Goal: Information Seeking & Learning: Learn about a topic

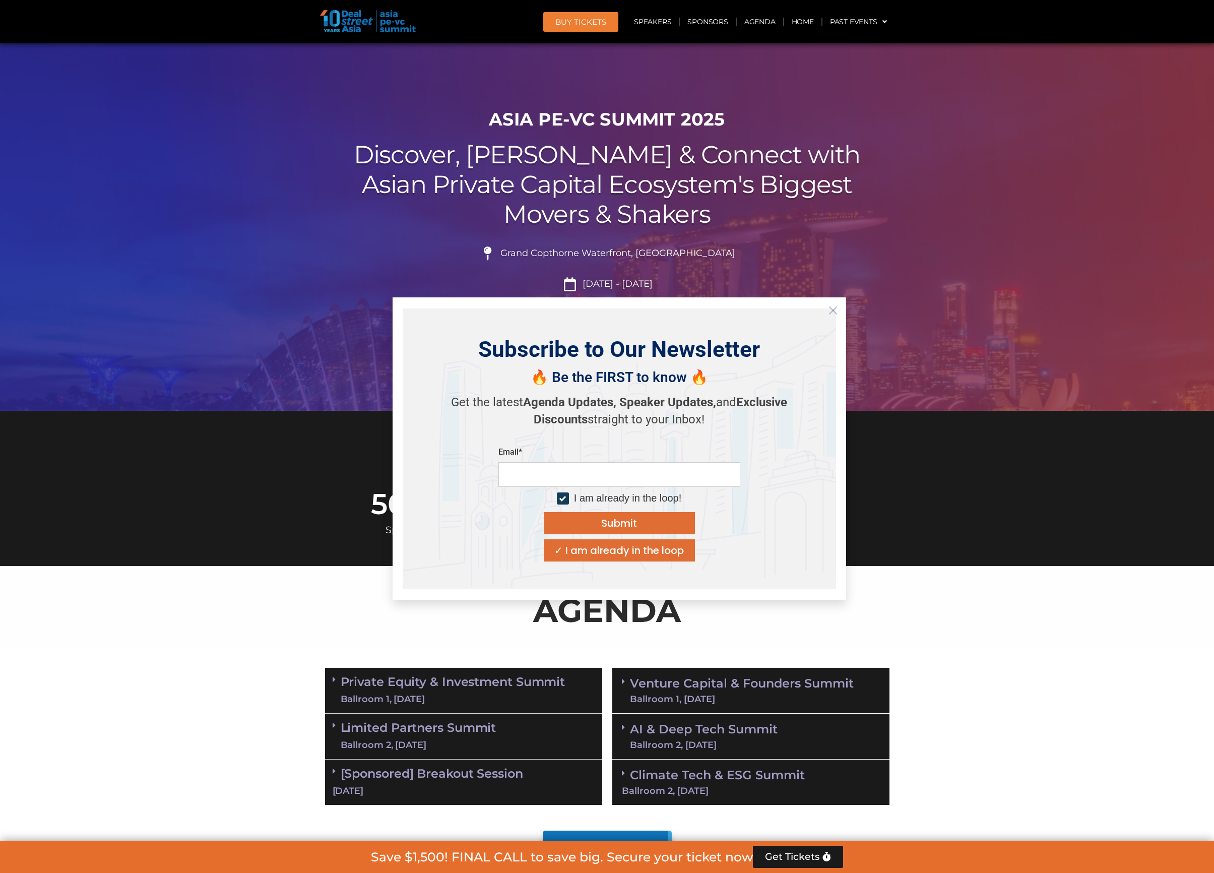
click at [367, 213] on h2 "Discover, Learn & Connect with Asian Private Capital Ecosystem's Biggest Movers…" at bounding box center [607, 184] width 565 height 89
click at [659, 26] on link "Speakers" at bounding box center [653, 21] width 52 height 23
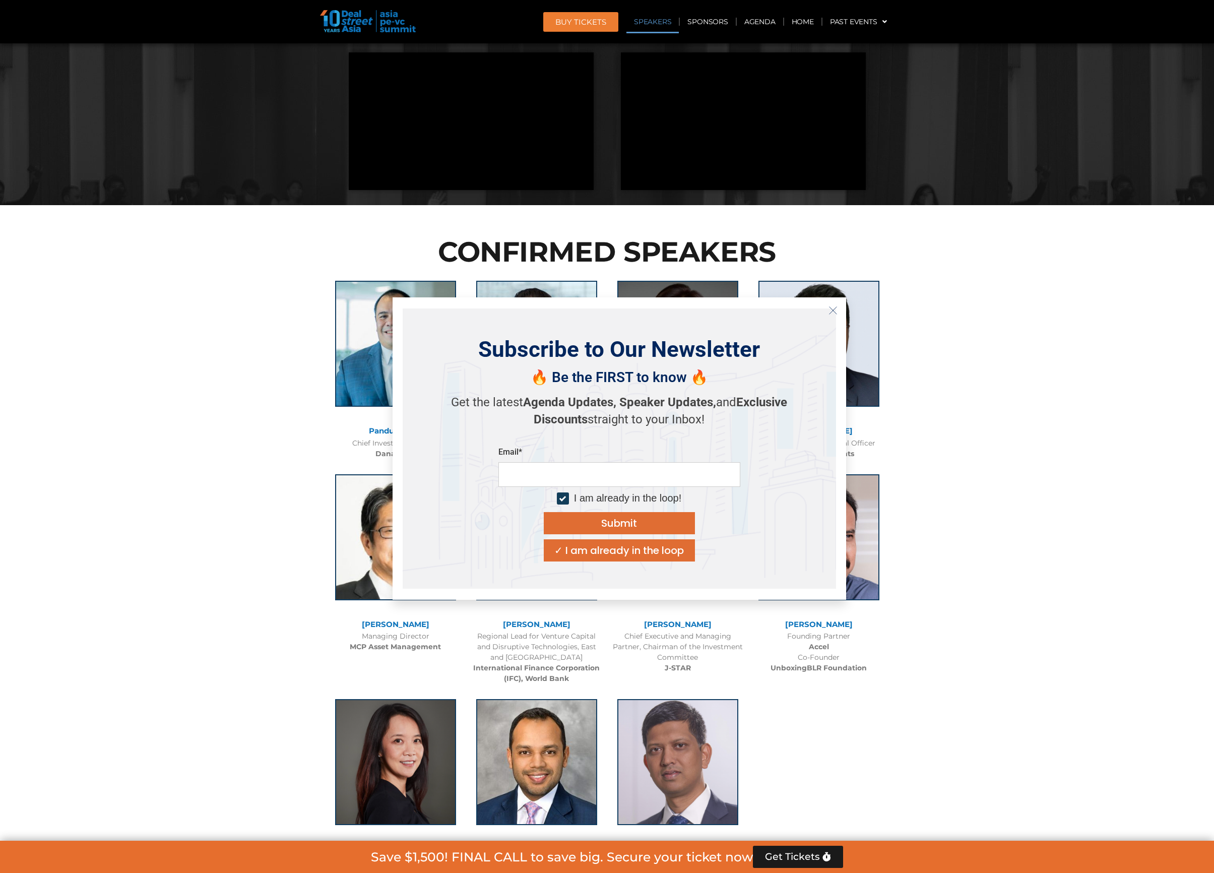
scroll to position [1095, 0]
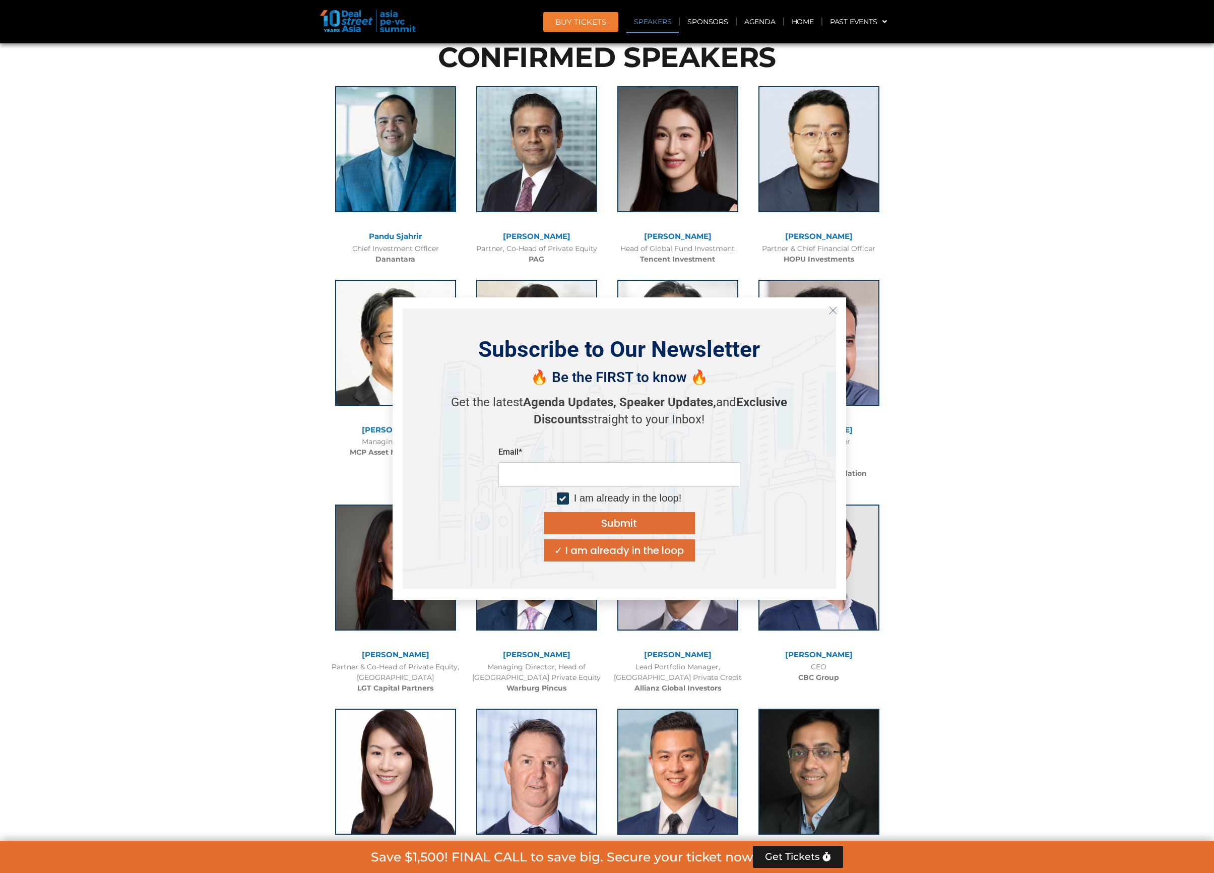
click at [828, 311] on button "Close" at bounding box center [833, 310] width 16 height 16
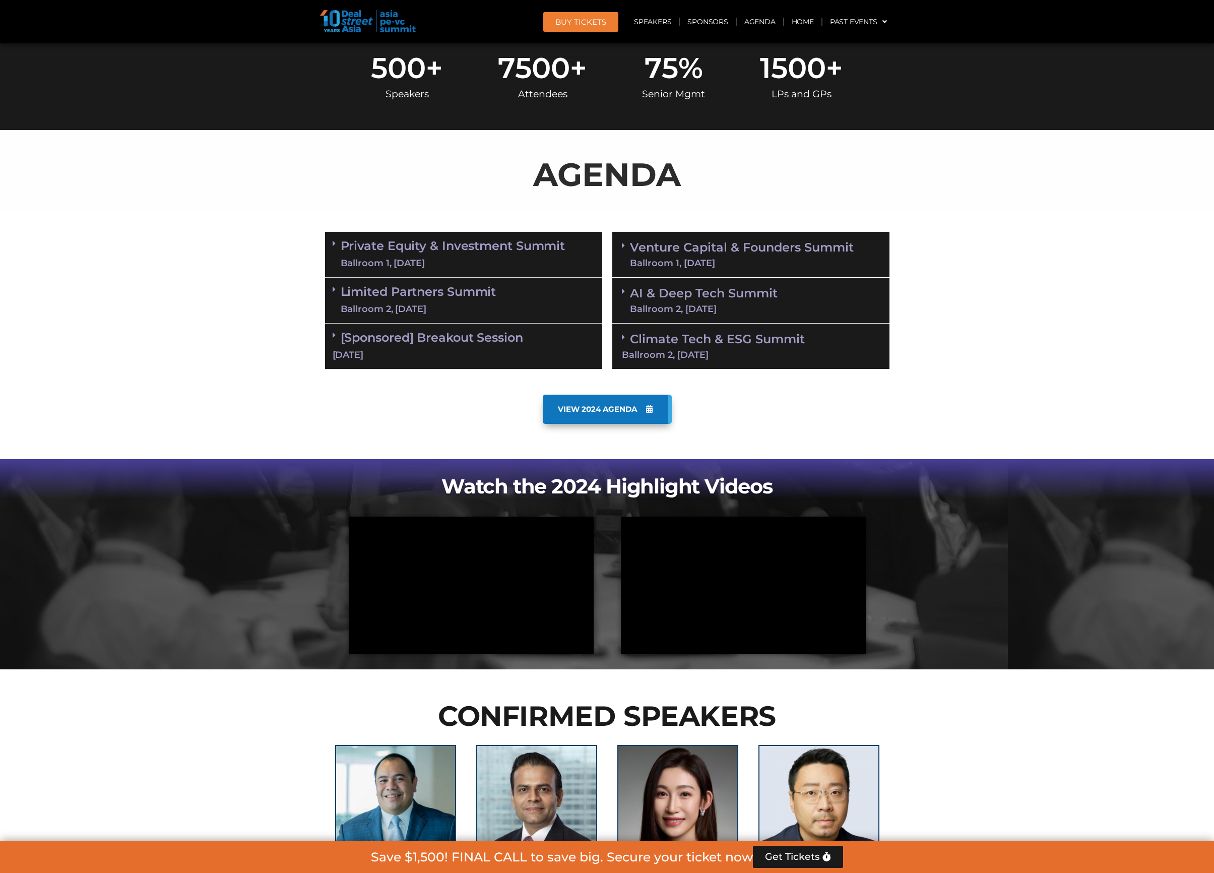
scroll to position [0, 0]
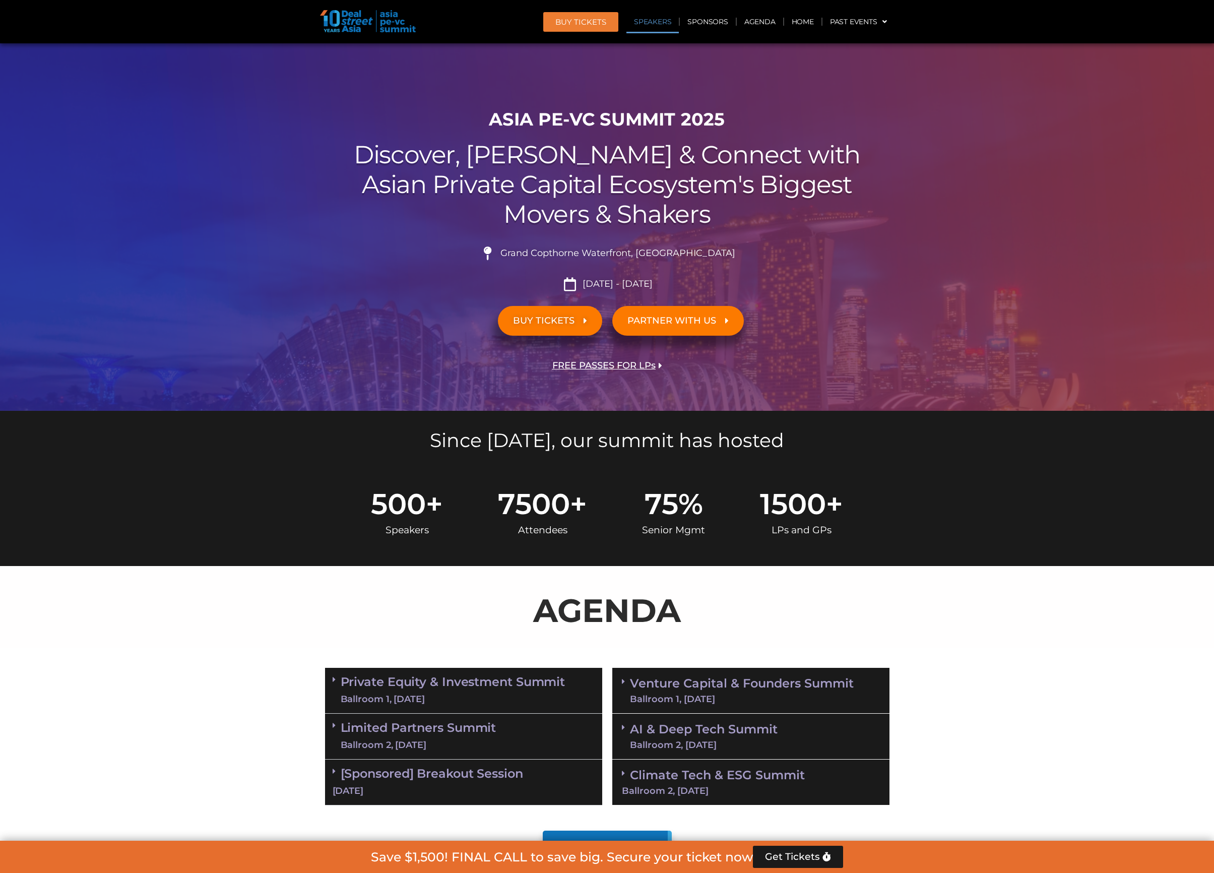
click at [662, 18] on link "Speakers" at bounding box center [653, 21] width 52 height 23
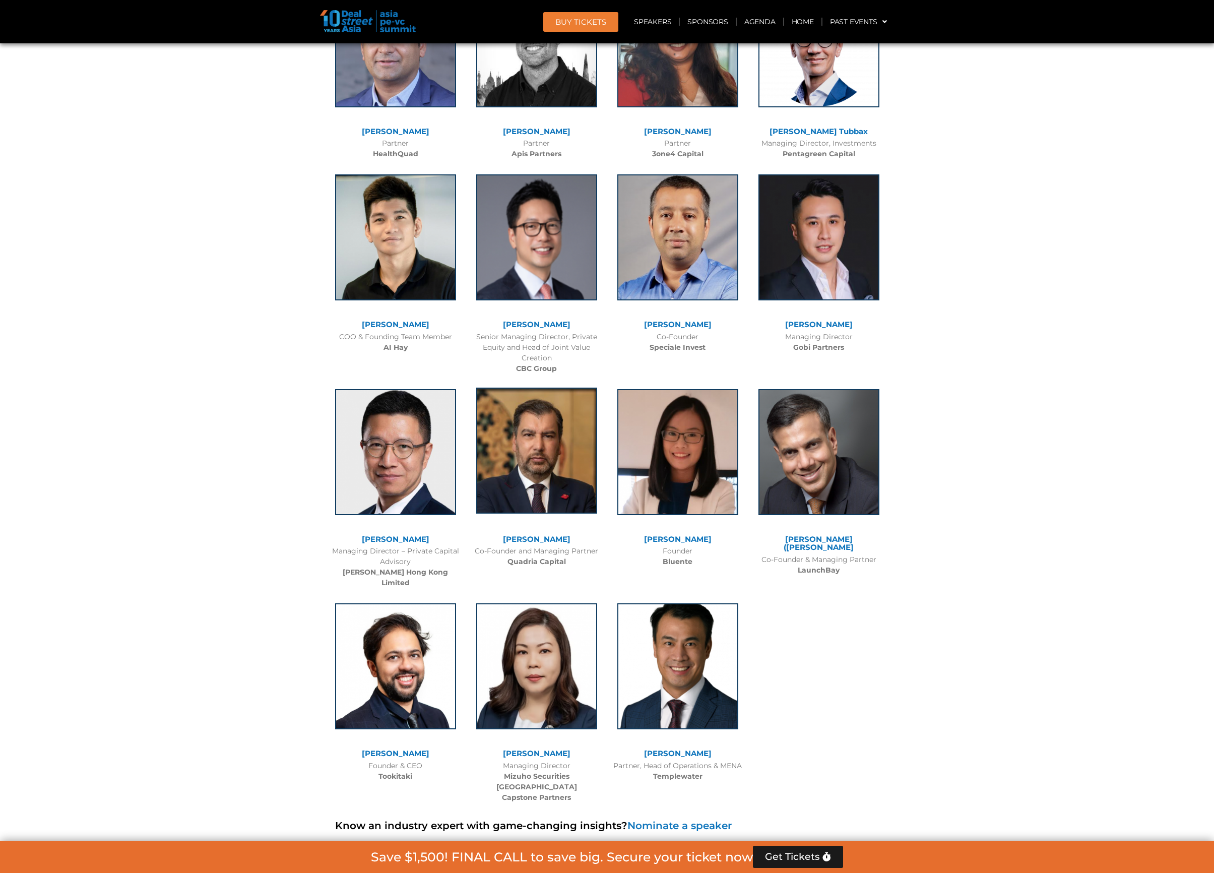
scroll to position [6254, 0]
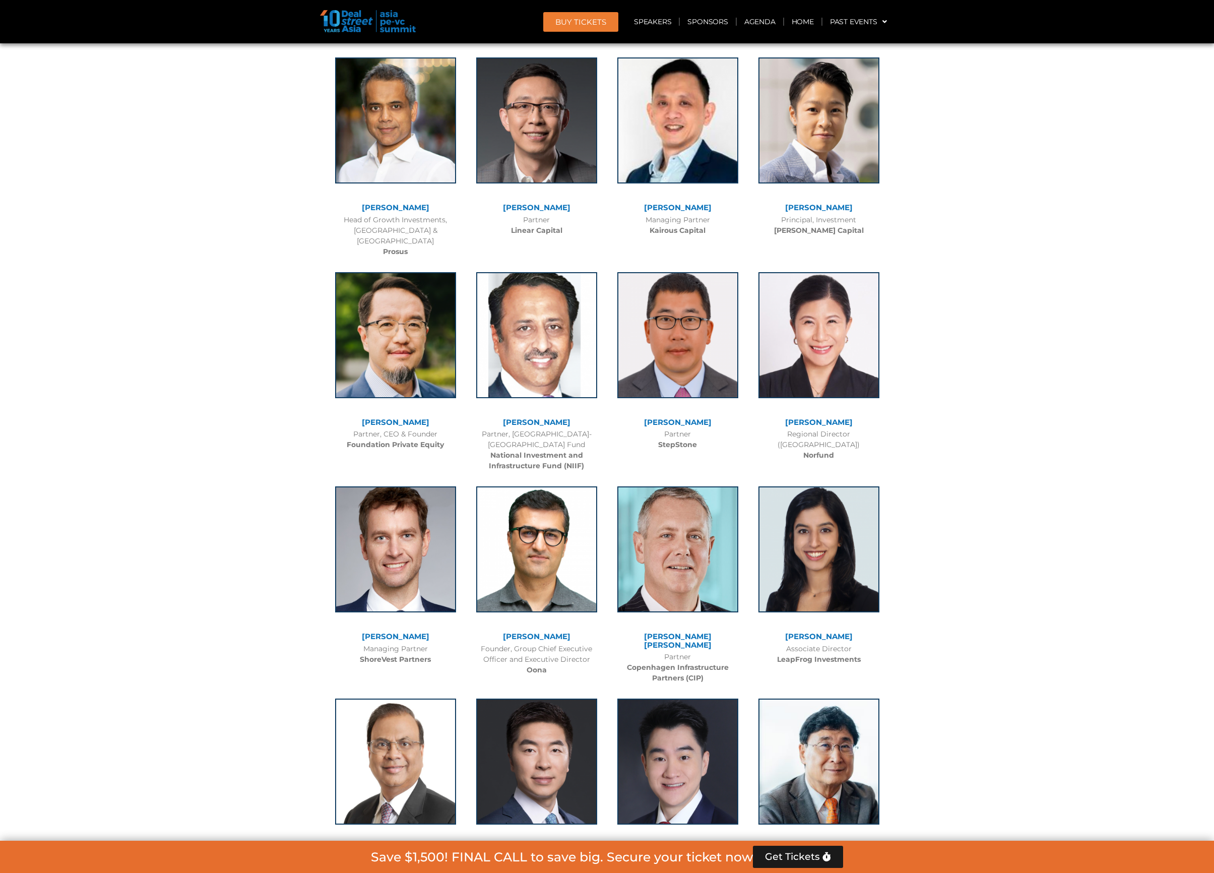
scroll to position [2719, 0]
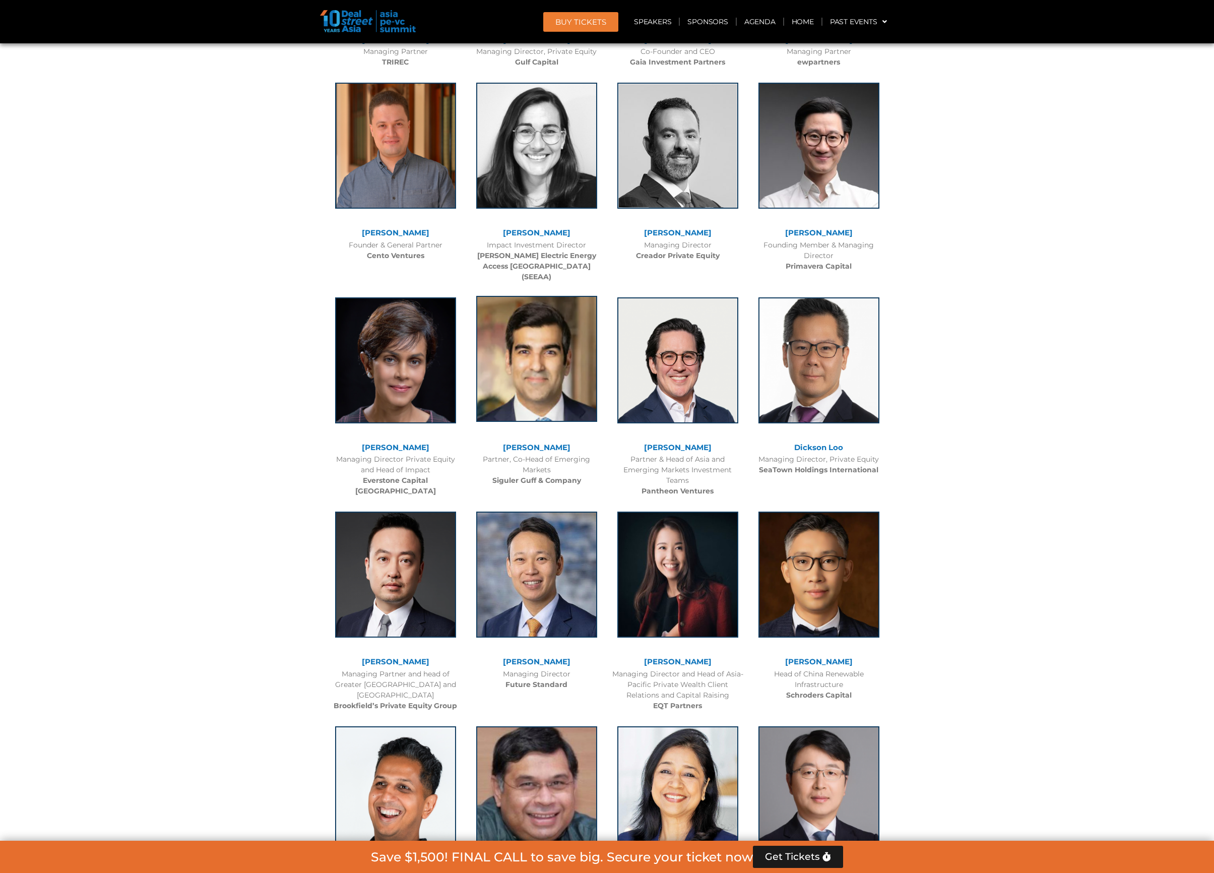
click at [501, 367] on img at bounding box center [536, 359] width 121 height 126
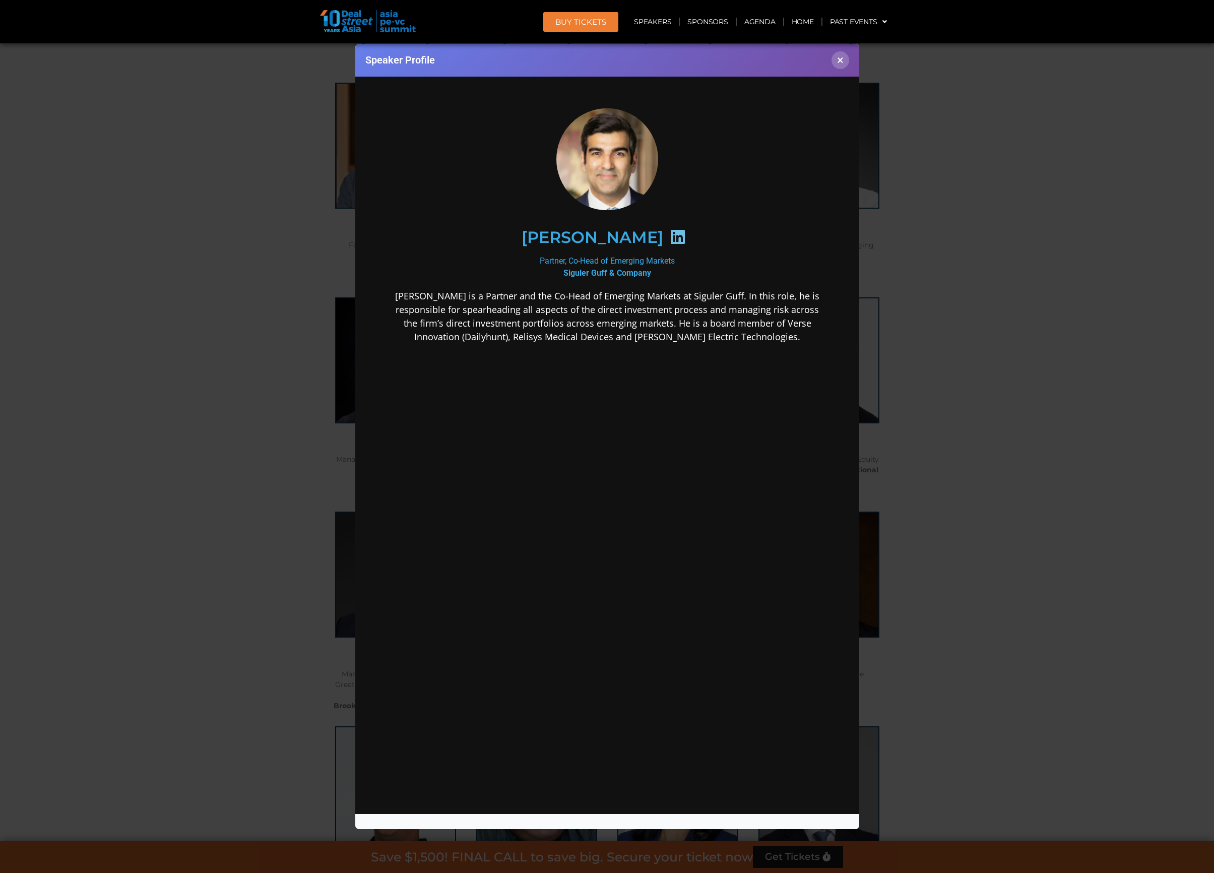
scroll to position [0, 0]
drag, startPoint x: 502, startPoint y: 237, endPoint x: 646, endPoint y: 236, distance: 143.7
click at [663, 235] on h2 "Shaun Khubchandani" at bounding box center [592, 237] width 142 height 16
drag, startPoint x: 646, startPoint y: 236, endPoint x: 583, endPoint y: 238, distance: 63.1
click at [645, 236] on h2 "Shaun Khubchandani" at bounding box center [592, 237] width 142 height 16
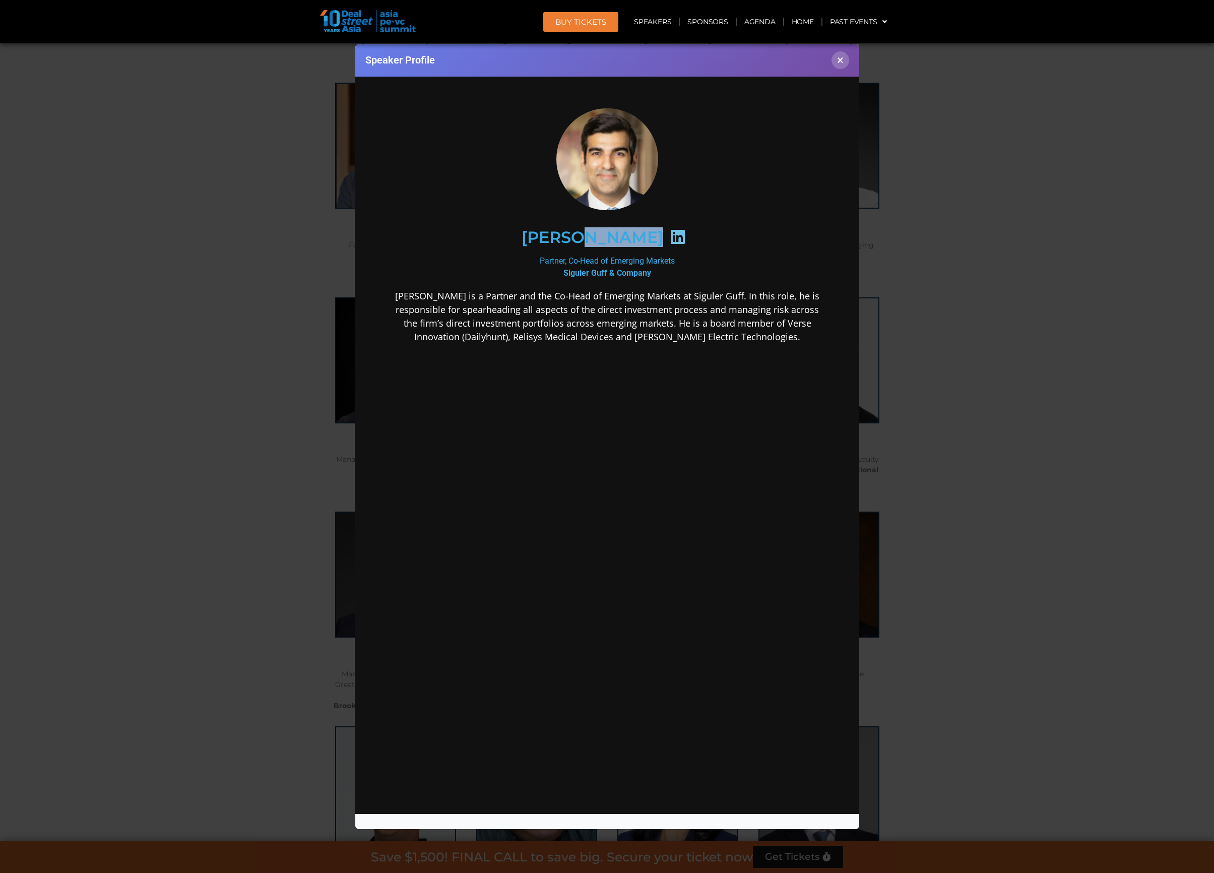
drag, startPoint x: 566, startPoint y: 236, endPoint x: 688, endPoint y: 239, distance: 122.0
click at [688, 239] on div "Shaun Khubchandani" at bounding box center [607, 237] width 392 height 52
copy div "Khubchandani"
drag, startPoint x: 538, startPoint y: 260, endPoint x: 691, endPoint y: 278, distance: 153.8
click at [691, 278] on div "Partner, Co-Head of Emerging Markets Siguler Guff & Company" at bounding box center [607, 267] width 436 height 24
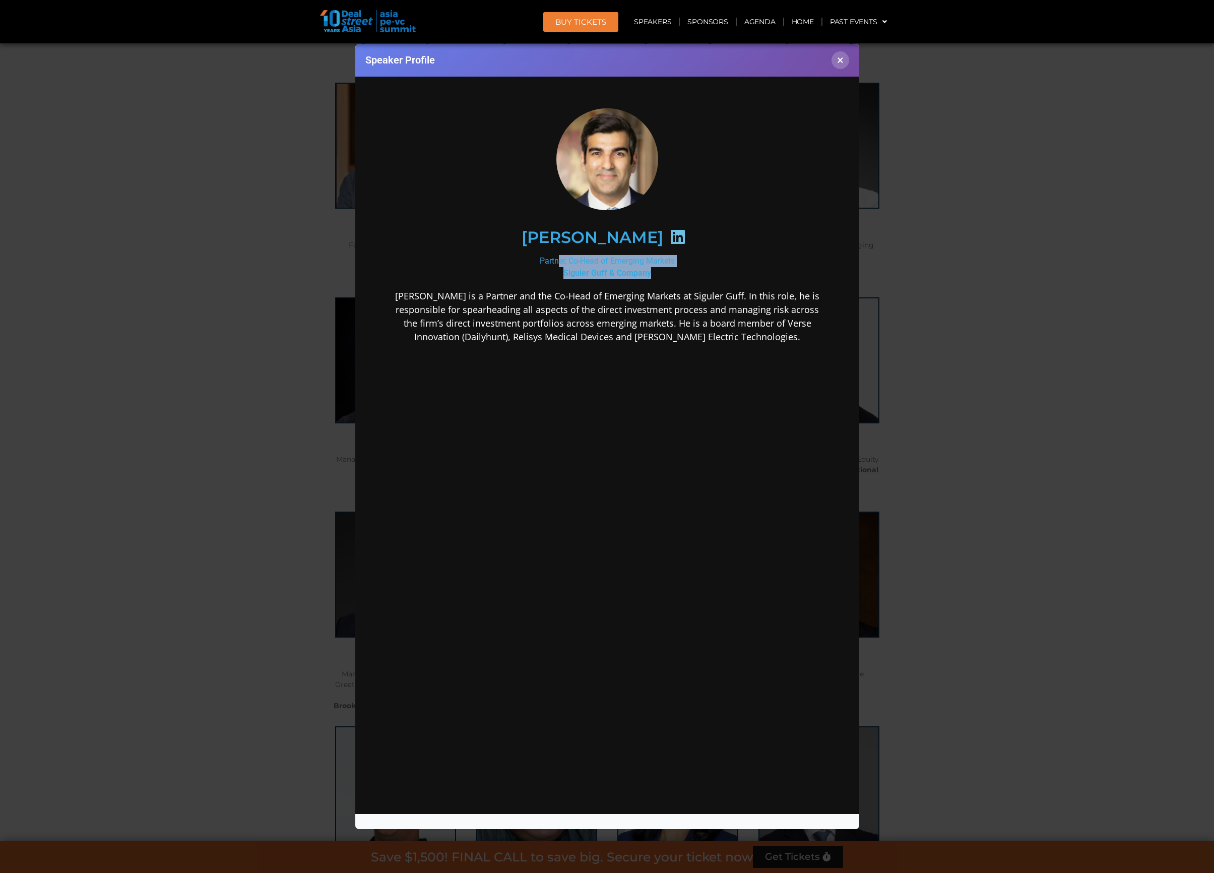
copy div "Partner, Co-Head of Emerging Markets Siguler Guff & Company"
click at [686, 236] on icon at bounding box center [678, 236] width 16 height 16
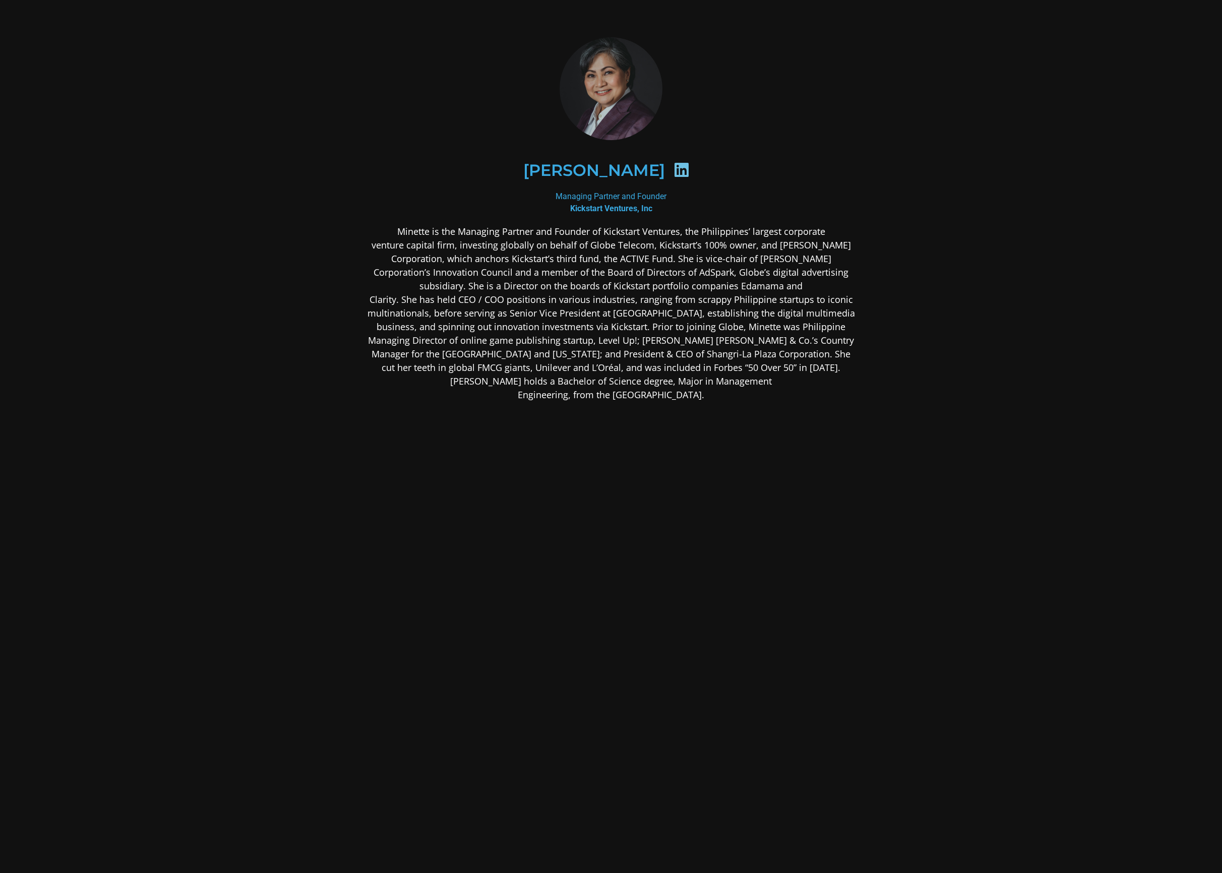
click at [488, 172] on div "[PERSON_NAME]" at bounding box center [611, 171] width 441 height 52
drag, startPoint x: 487, startPoint y: 167, endPoint x: 679, endPoint y: 168, distance: 192.6
click at [679, 168] on div "[PERSON_NAME]" at bounding box center [611, 171] width 441 height 52
copy div "[PERSON_NAME]"
drag, startPoint x: 548, startPoint y: 194, endPoint x: 694, endPoint y: 207, distance: 146.3
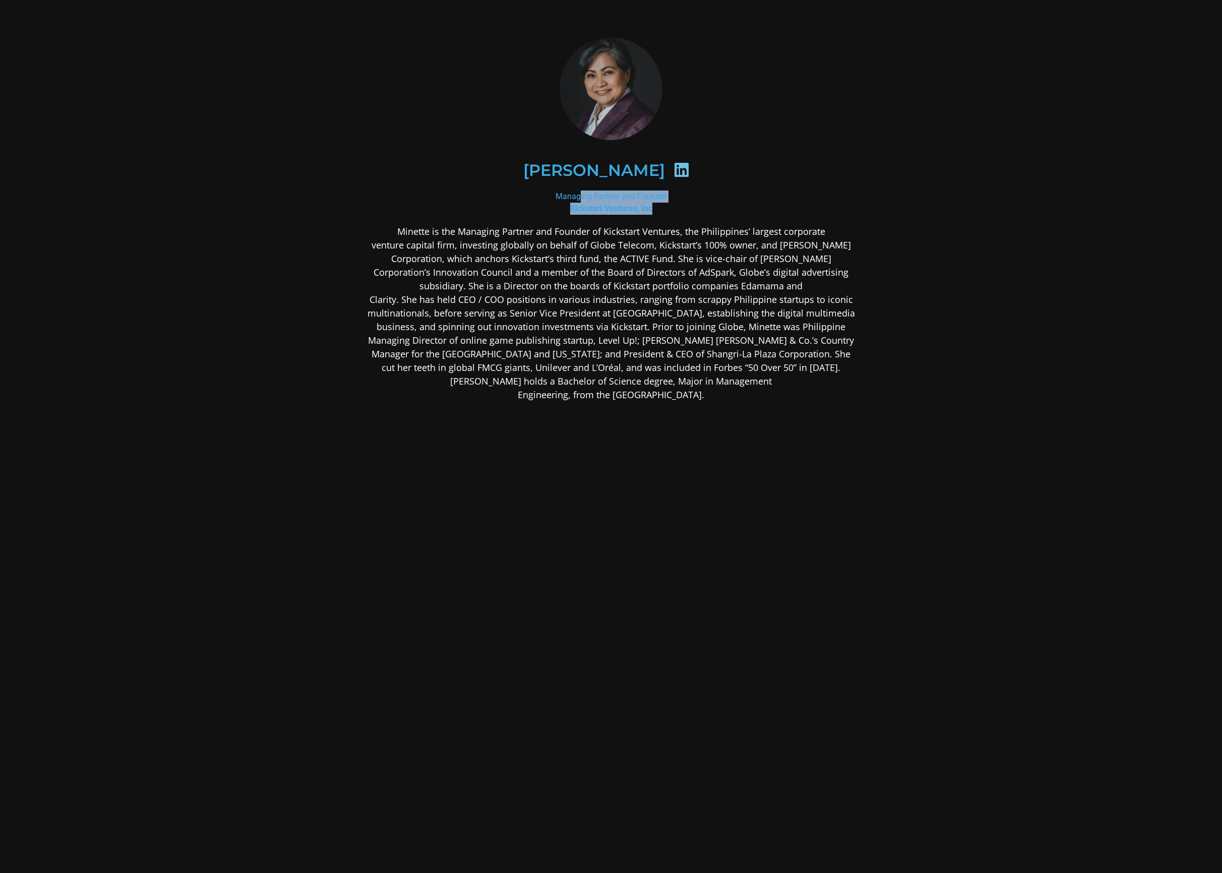
click at [694, 207] on div "Managing Partner and Founder Kickstart Ventures, Inc" at bounding box center [611, 203] width 490 height 24
copy div "Managing Partner and Founder Kickstart Ventures, Inc"
click at [690, 167] on icon at bounding box center [682, 170] width 16 height 16
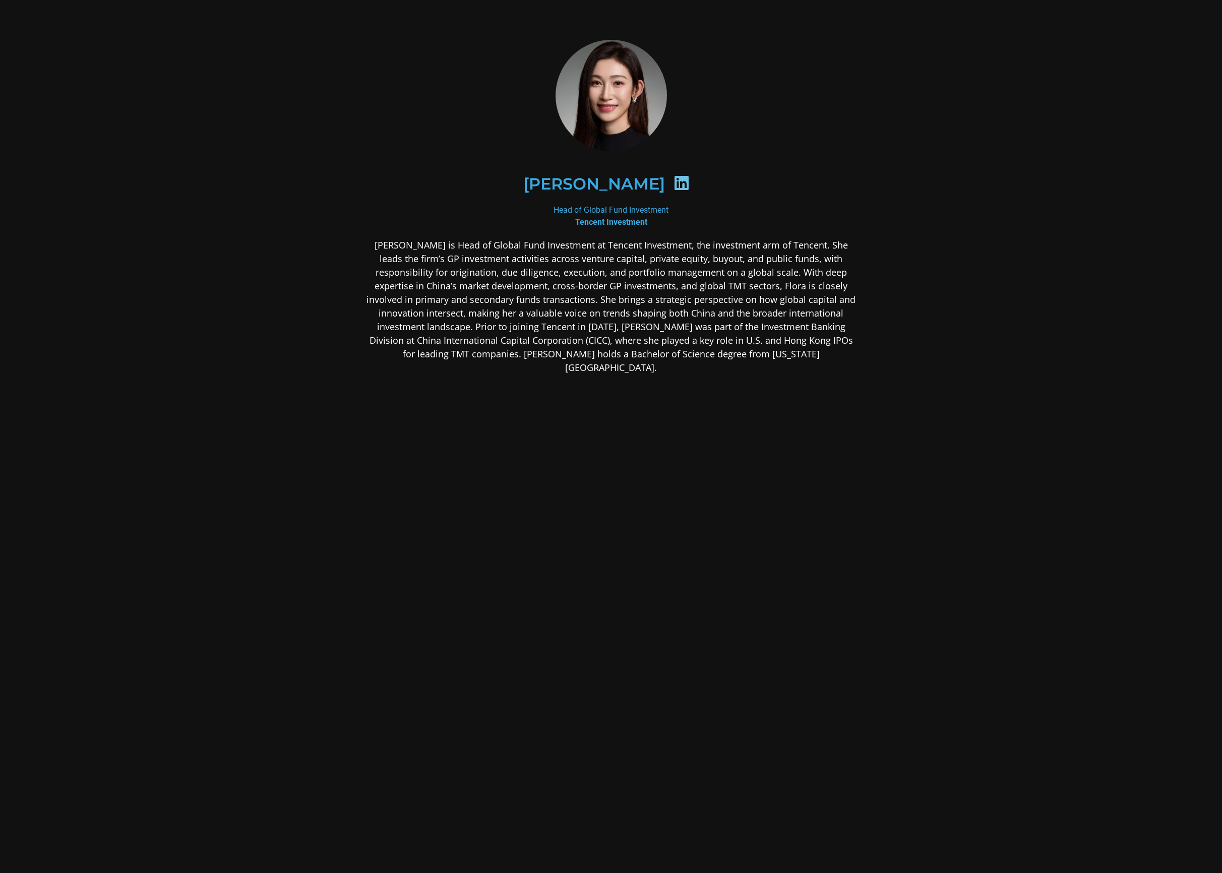
click at [674, 188] on icon at bounding box center [682, 183] width 16 height 16
click at [674, 183] on icon at bounding box center [682, 183] width 16 height 16
click at [674, 179] on icon at bounding box center [682, 183] width 16 height 16
click at [674, 183] on icon at bounding box center [682, 183] width 16 height 16
drag, startPoint x: 548, startPoint y: 185, endPoint x: 633, endPoint y: 185, distance: 85.2
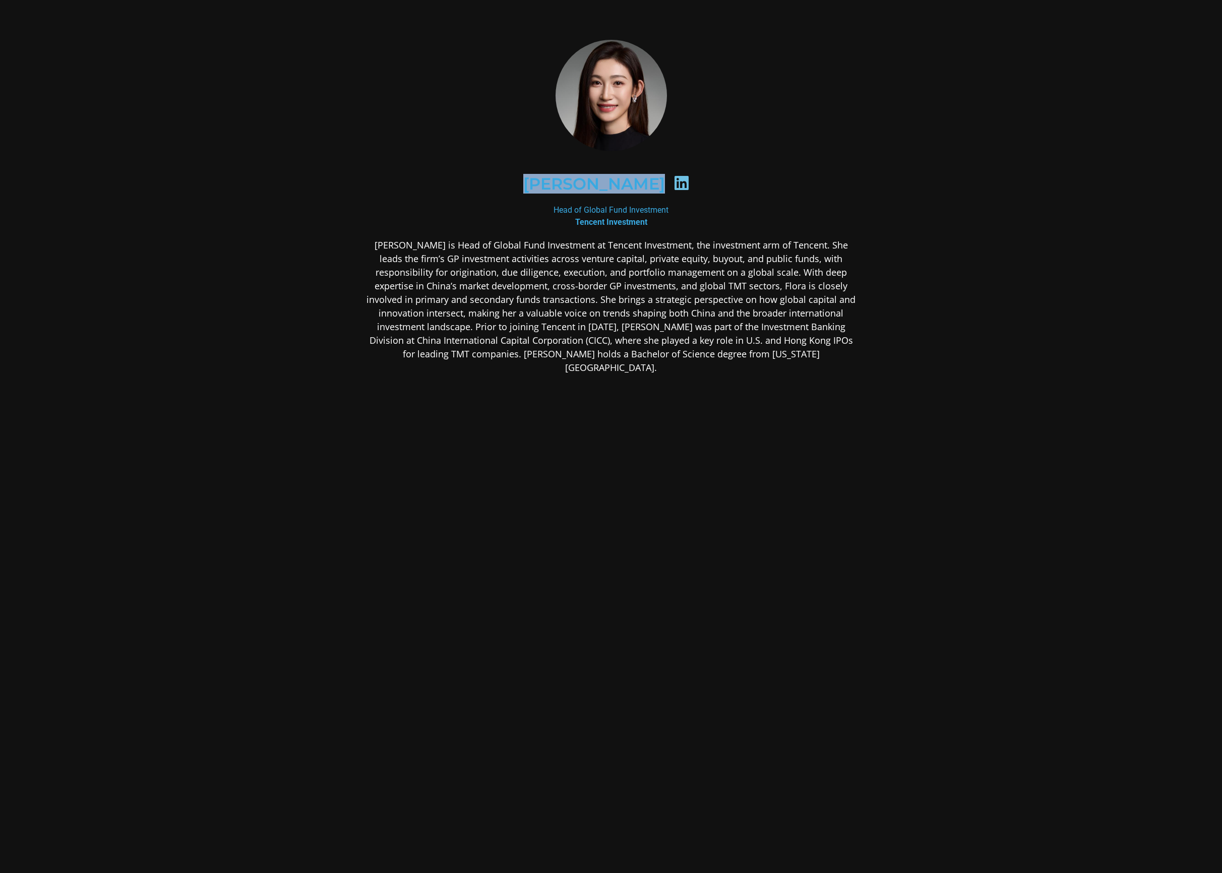
click at [633, 185] on div "Flora Guo" at bounding box center [611, 184] width 441 height 52
copy div "Flora Guo"
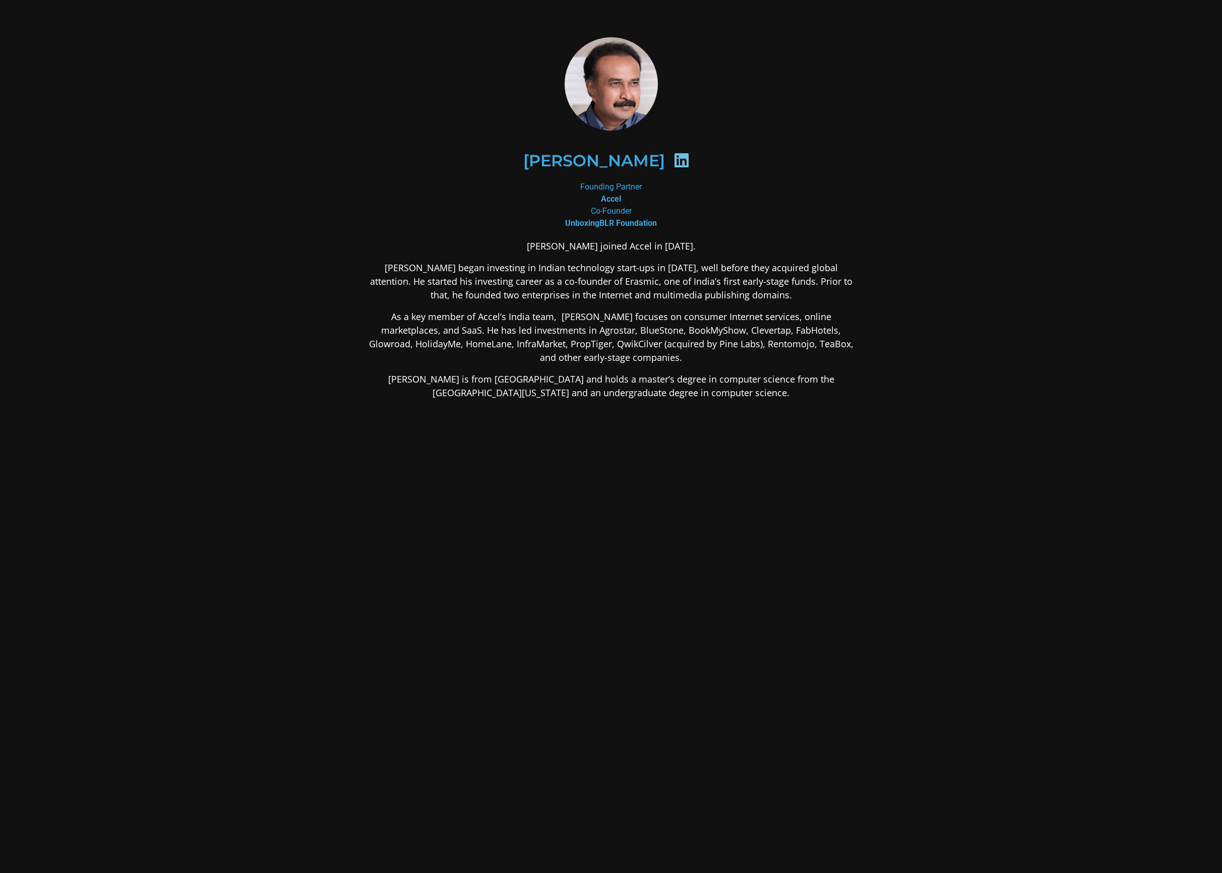
click at [679, 159] on div at bounding box center [682, 162] width 34 height 20
click at [681, 162] on icon at bounding box center [682, 160] width 16 height 16
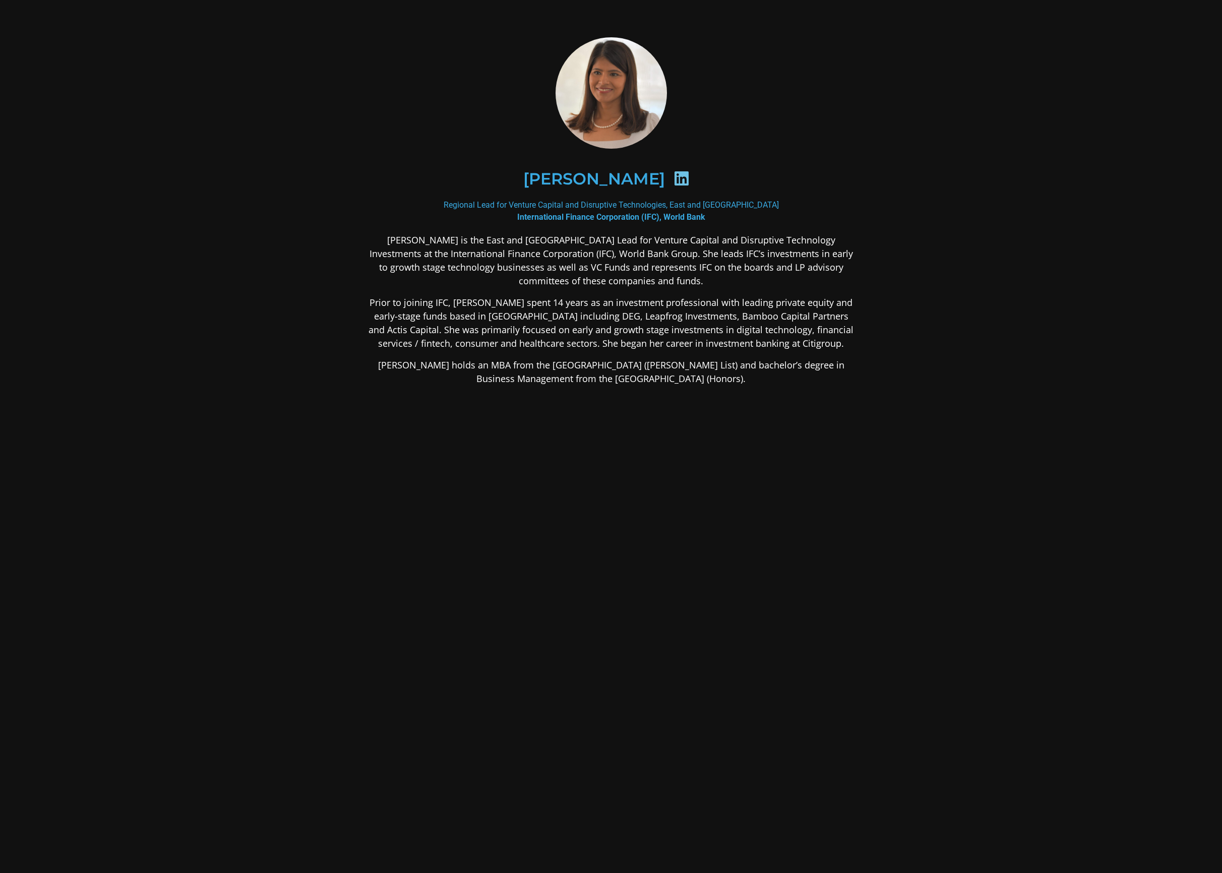
click at [679, 184] on div at bounding box center [682, 180] width 34 height 20
click at [675, 179] on icon at bounding box center [682, 178] width 16 height 16
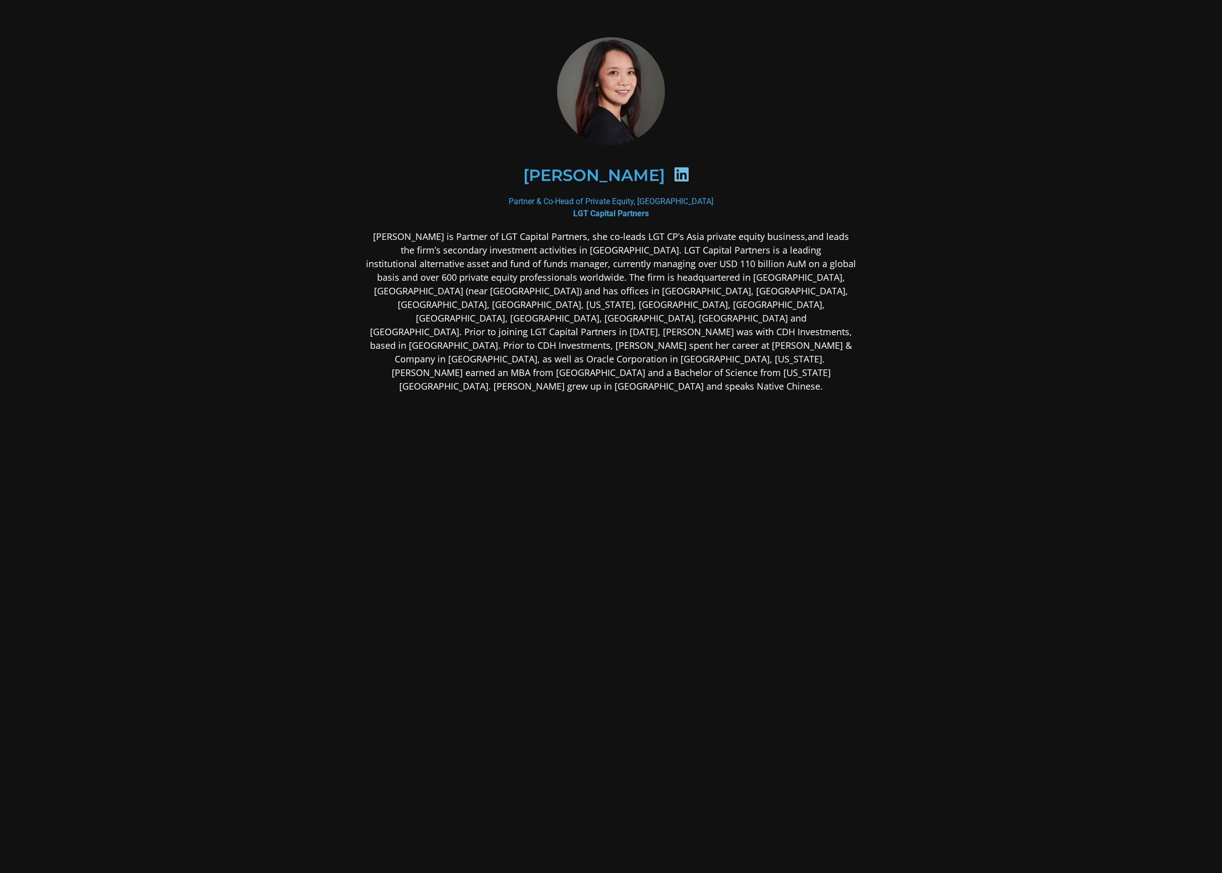
click at [674, 179] on icon at bounding box center [682, 174] width 16 height 16
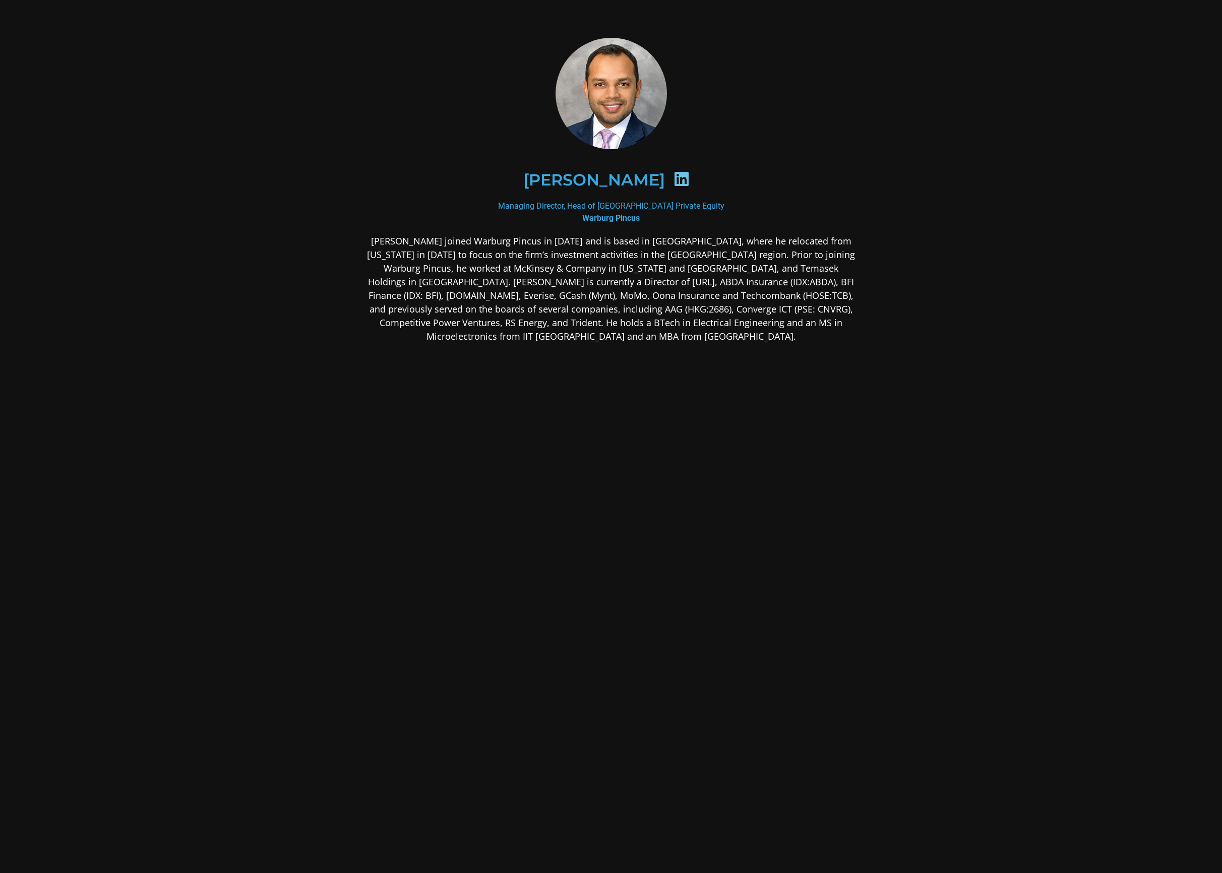
click at [680, 174] on icon at bounding box center [682, 179] width 16 height 16
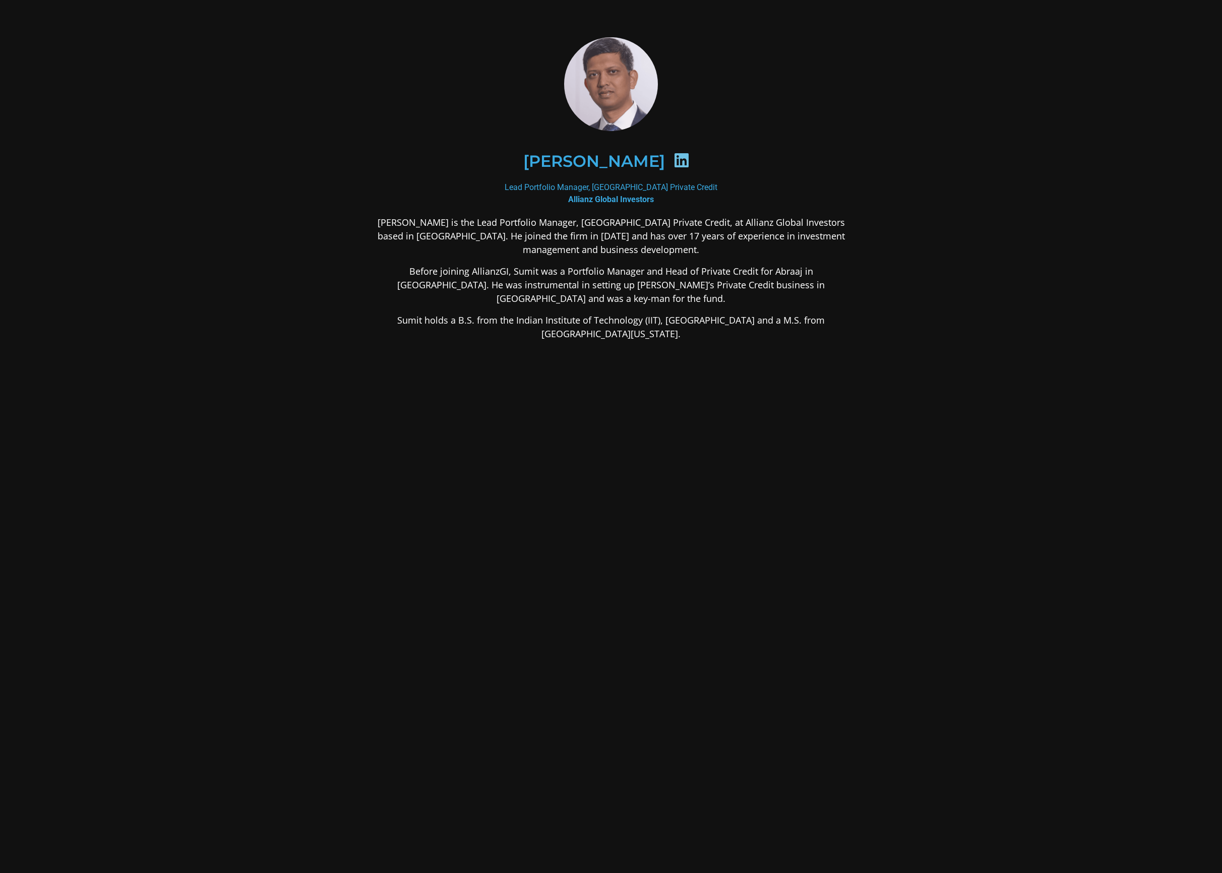
click at [674, 159] on icon at bounding box center [682, 160] width 16 height 16
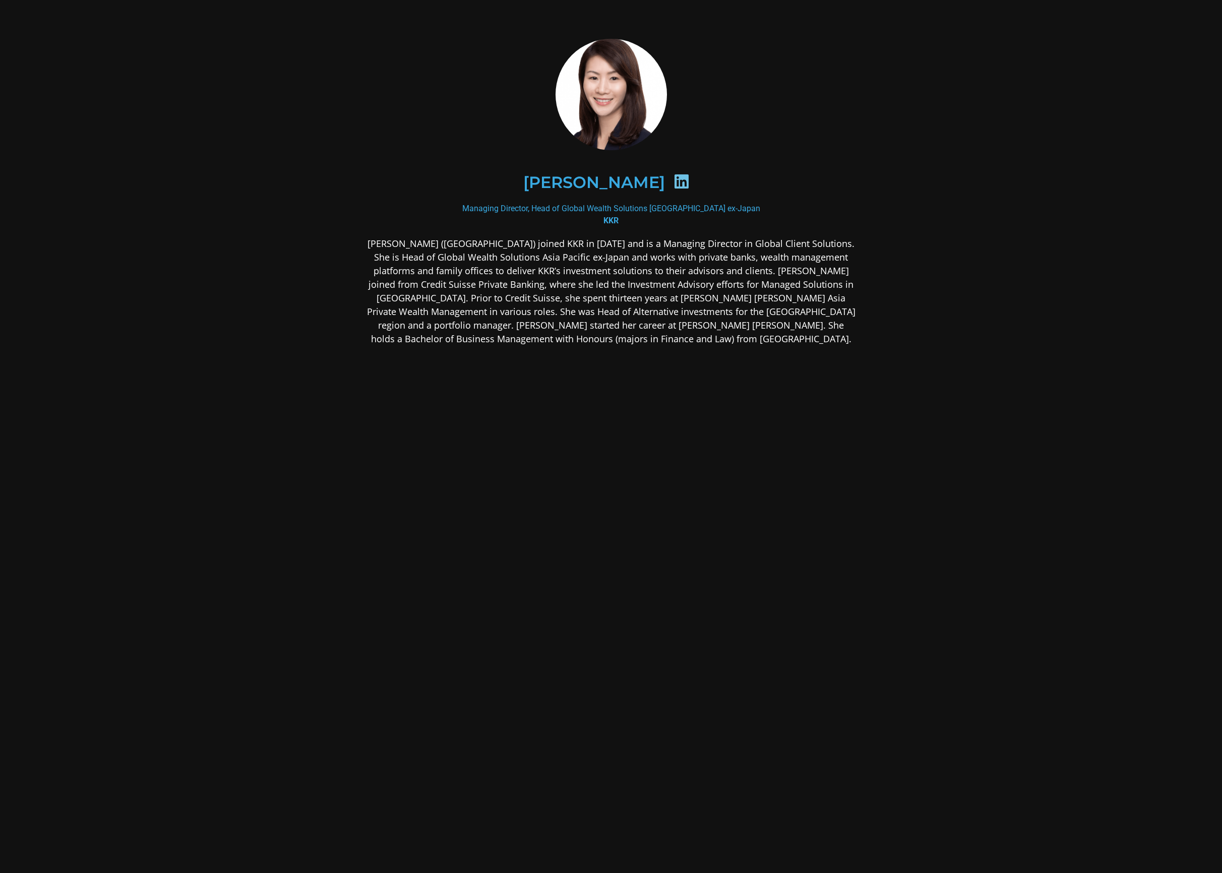
click at [690, 179] on icon at bounding box center [682, 181] width 16 height 16
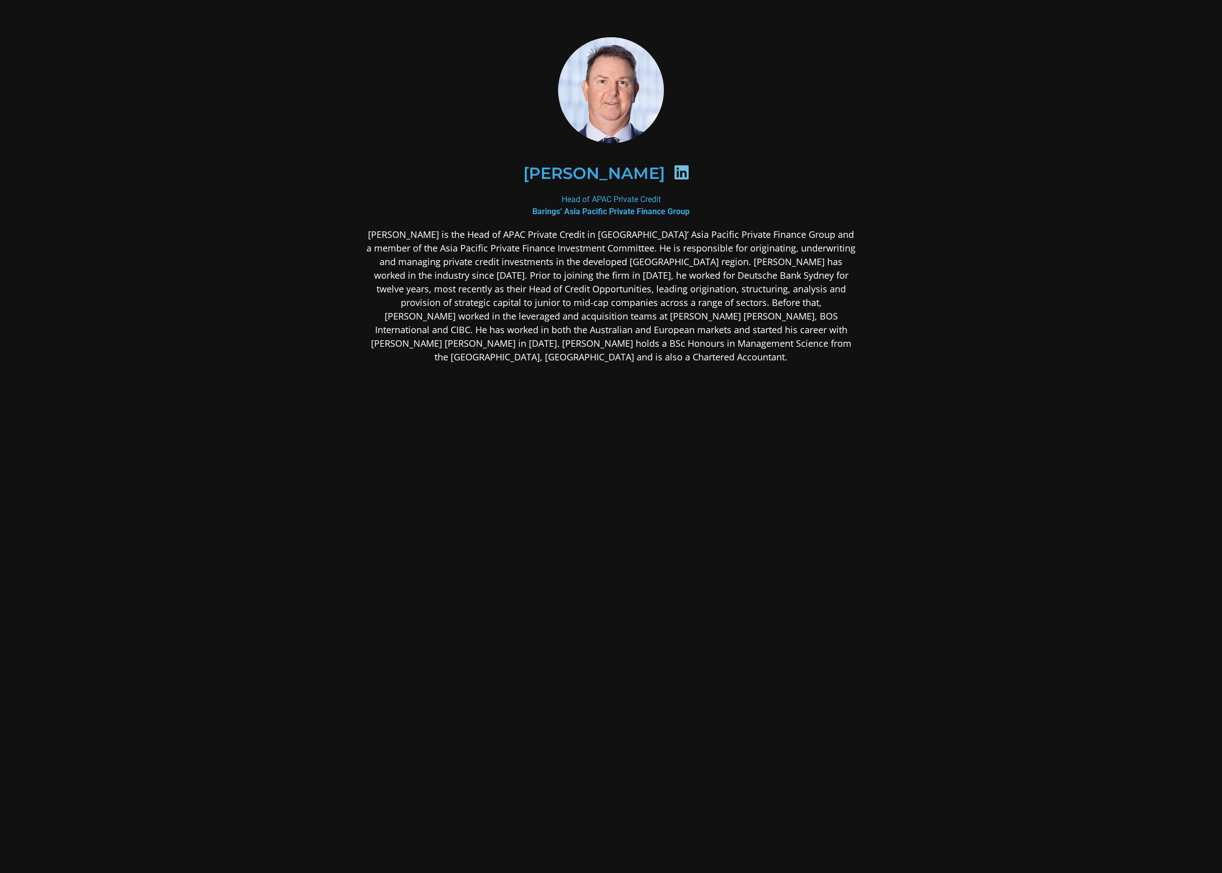
click at [674, 176] on icon at bounding box center [682, 172] width 16 height 16
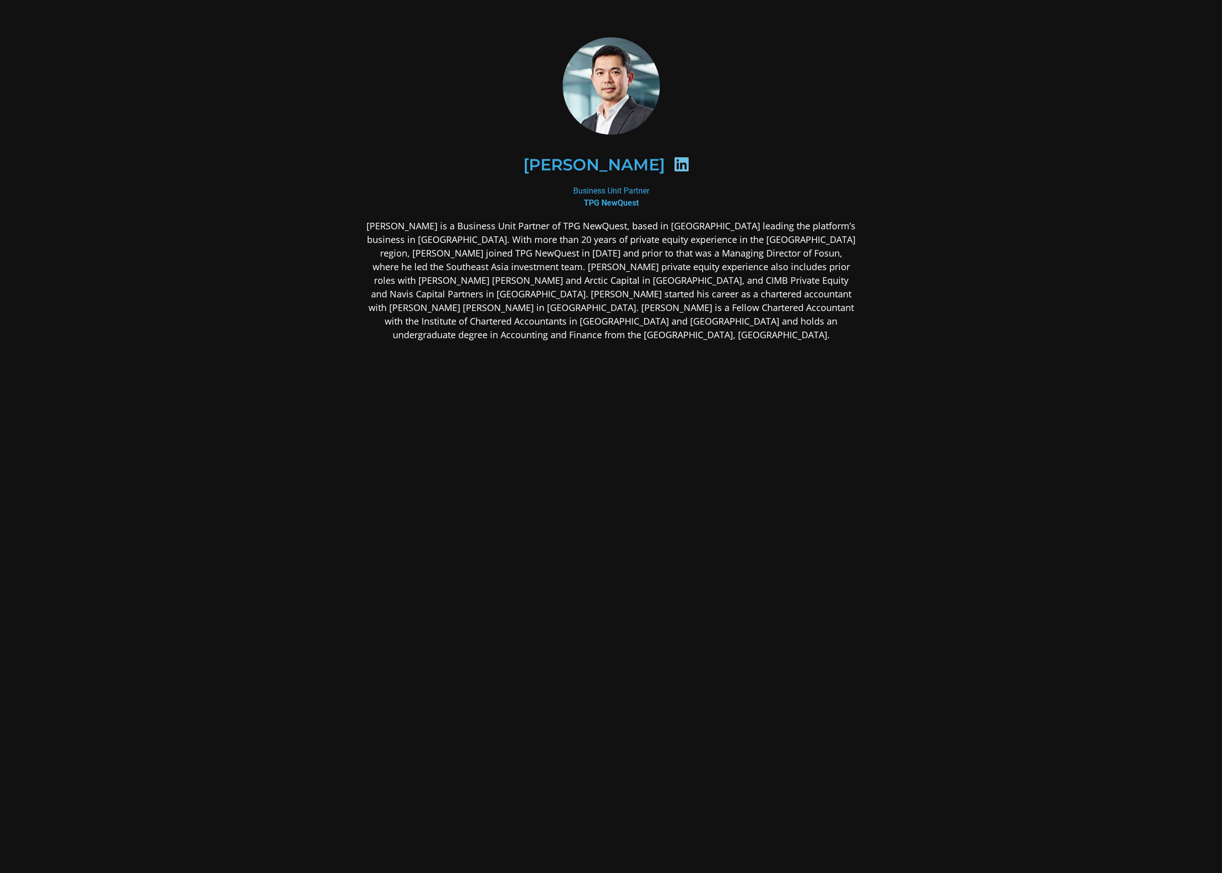
click at [674, 167] on icon at bounding box center [682, 164] width 16 height 16
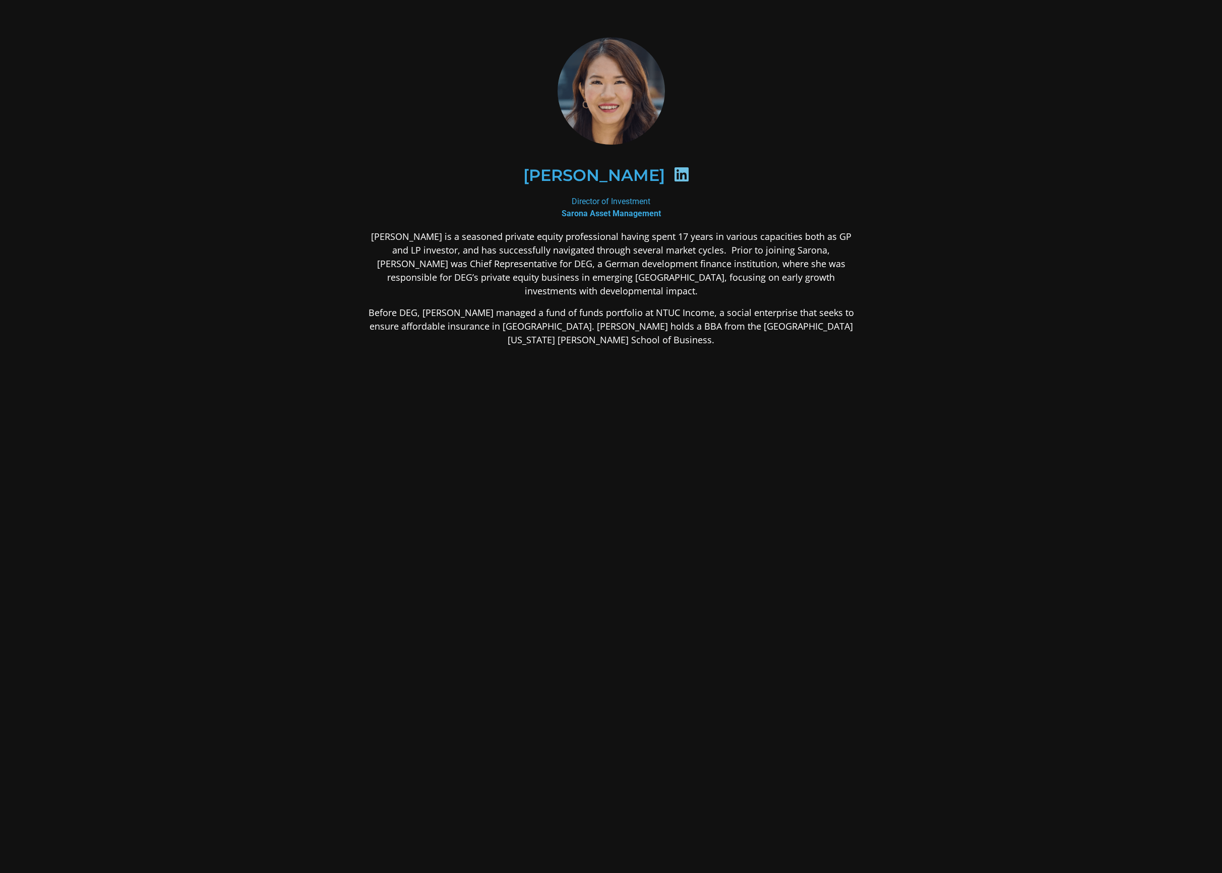
click at [665, 177] on div at bounding box center [682, 176] width 34 height 20
click at [674, 172] on icon at bounding box center [682, 174] width 16 height 16
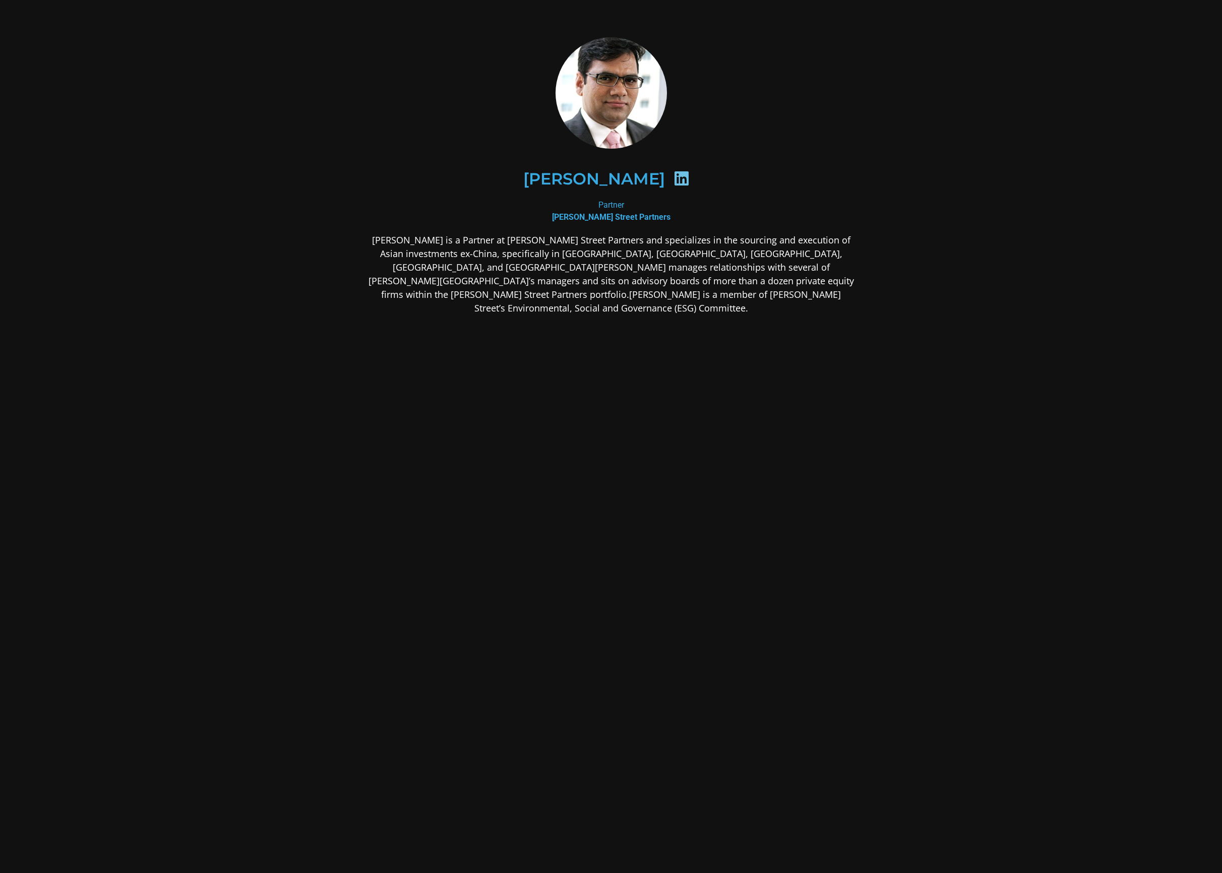
click at [674, 178] on icon at bounding box center [682, 178] width 16 height 16
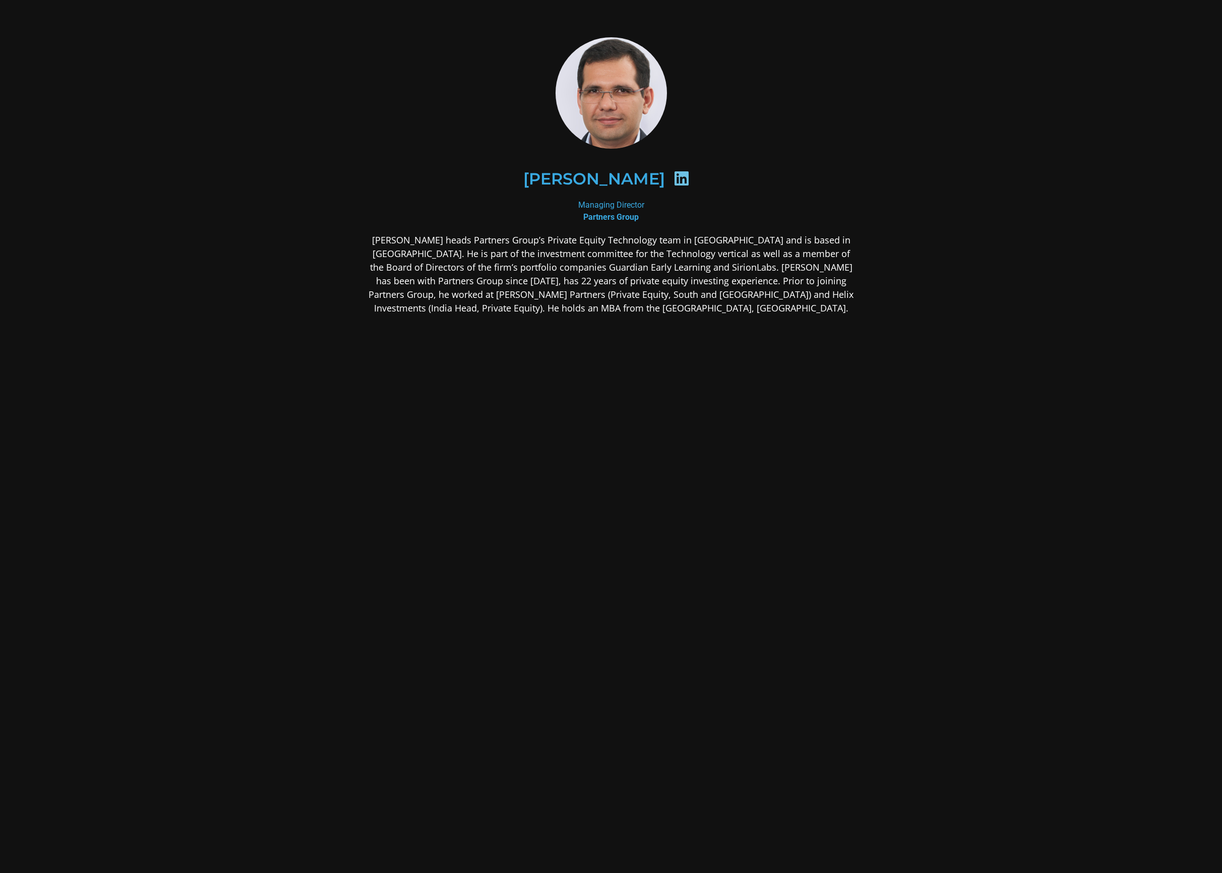
click at [674, 175] on icon at bounding box center [682, 178] width 16 height 16
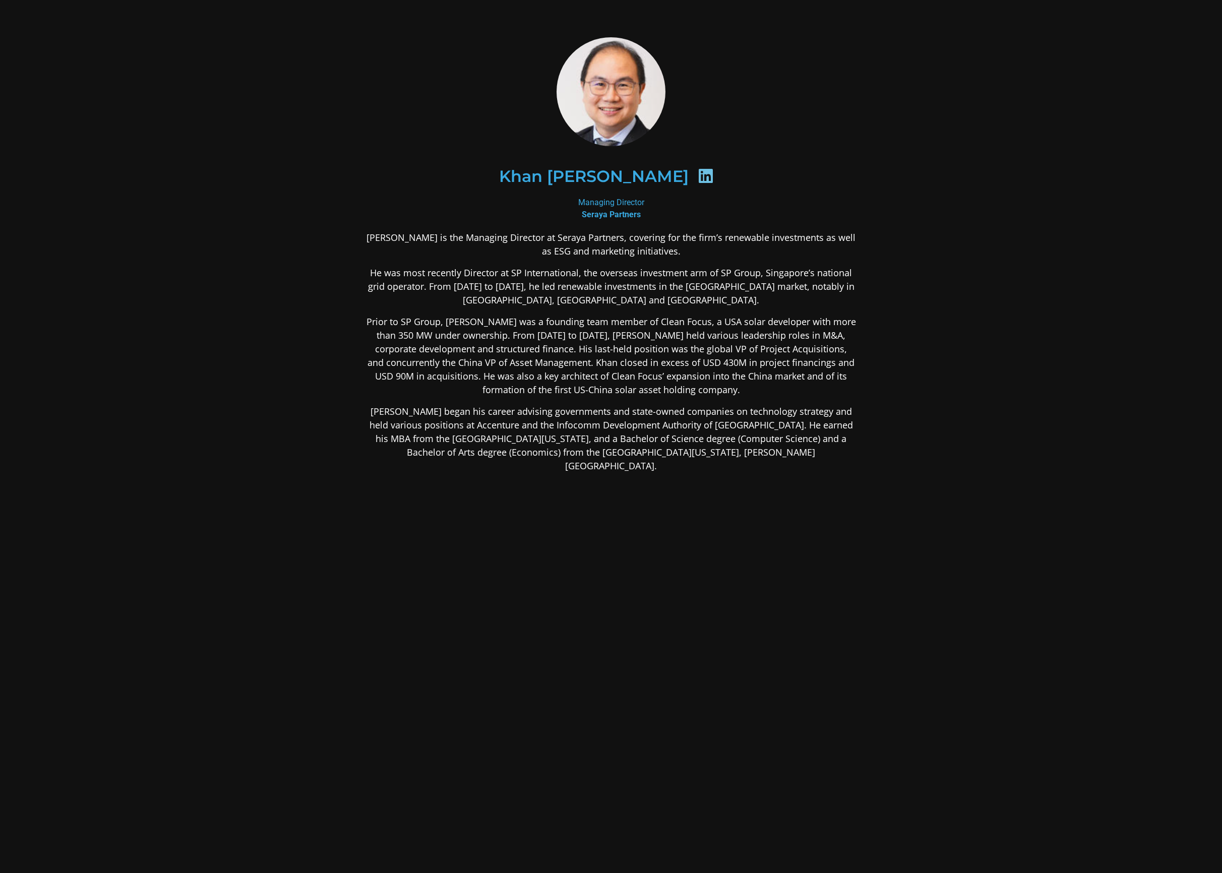
click at [698, 176] on icon at bounding box center [706, 176] width 16 height 16
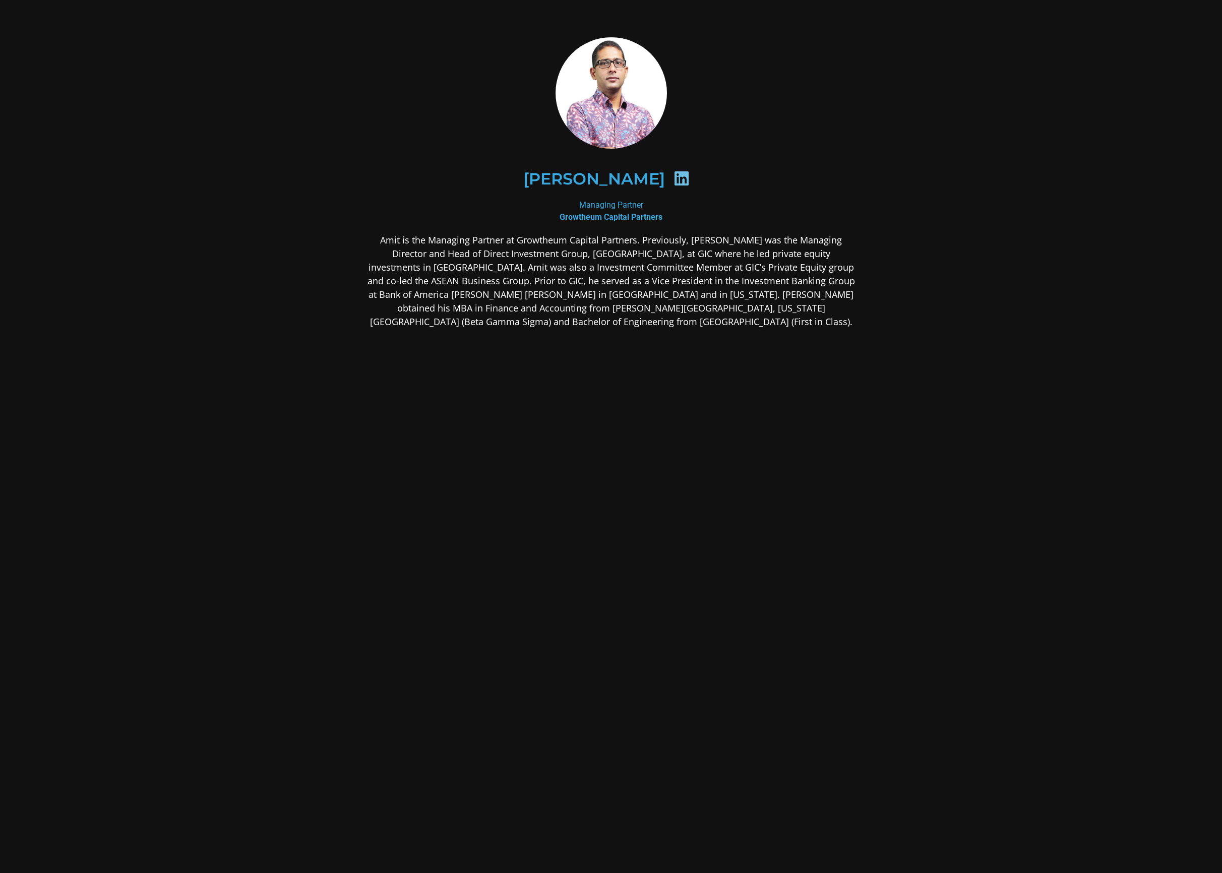
click at [674, 179] on icon at bounding box center [682, 178] width 16 height 16
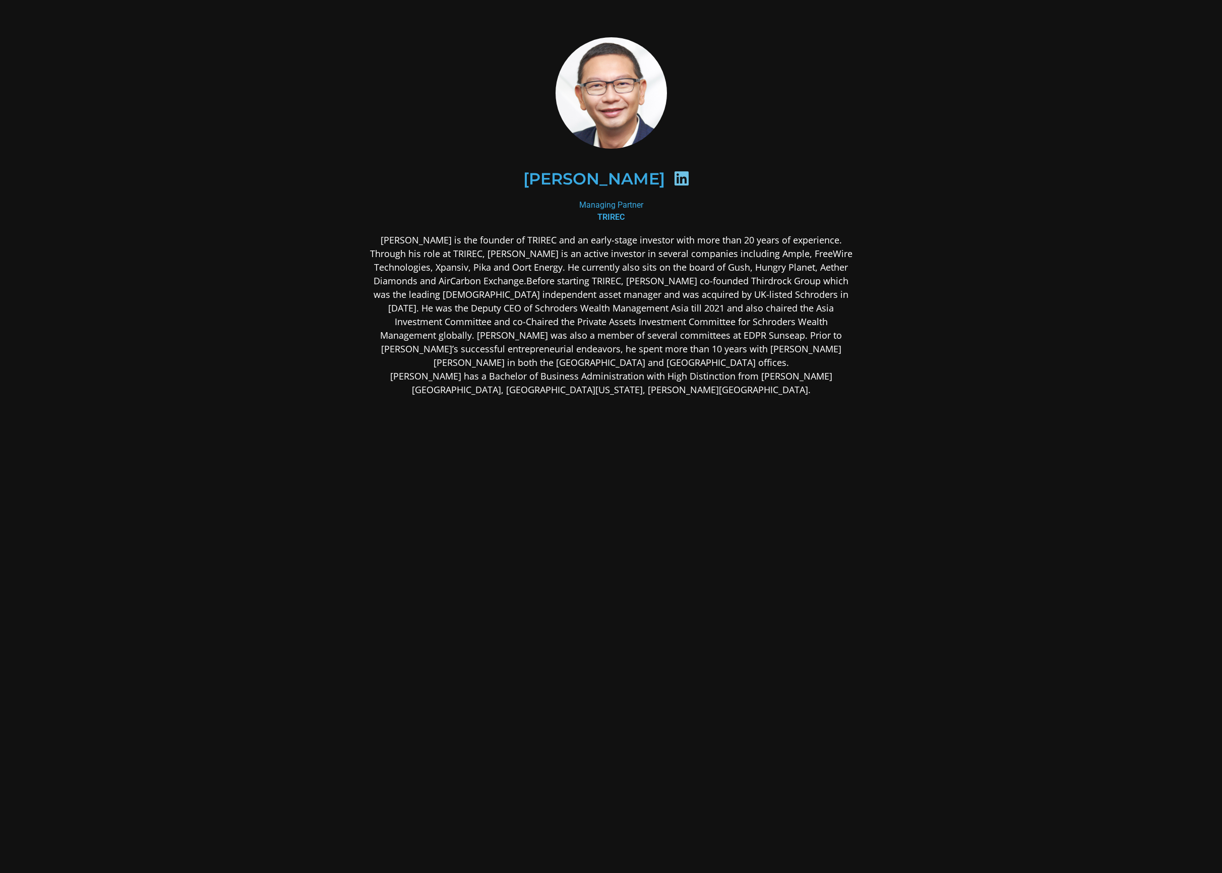
click at [674, 178] on icon at bounding box center [682, 178] width 16 height 16
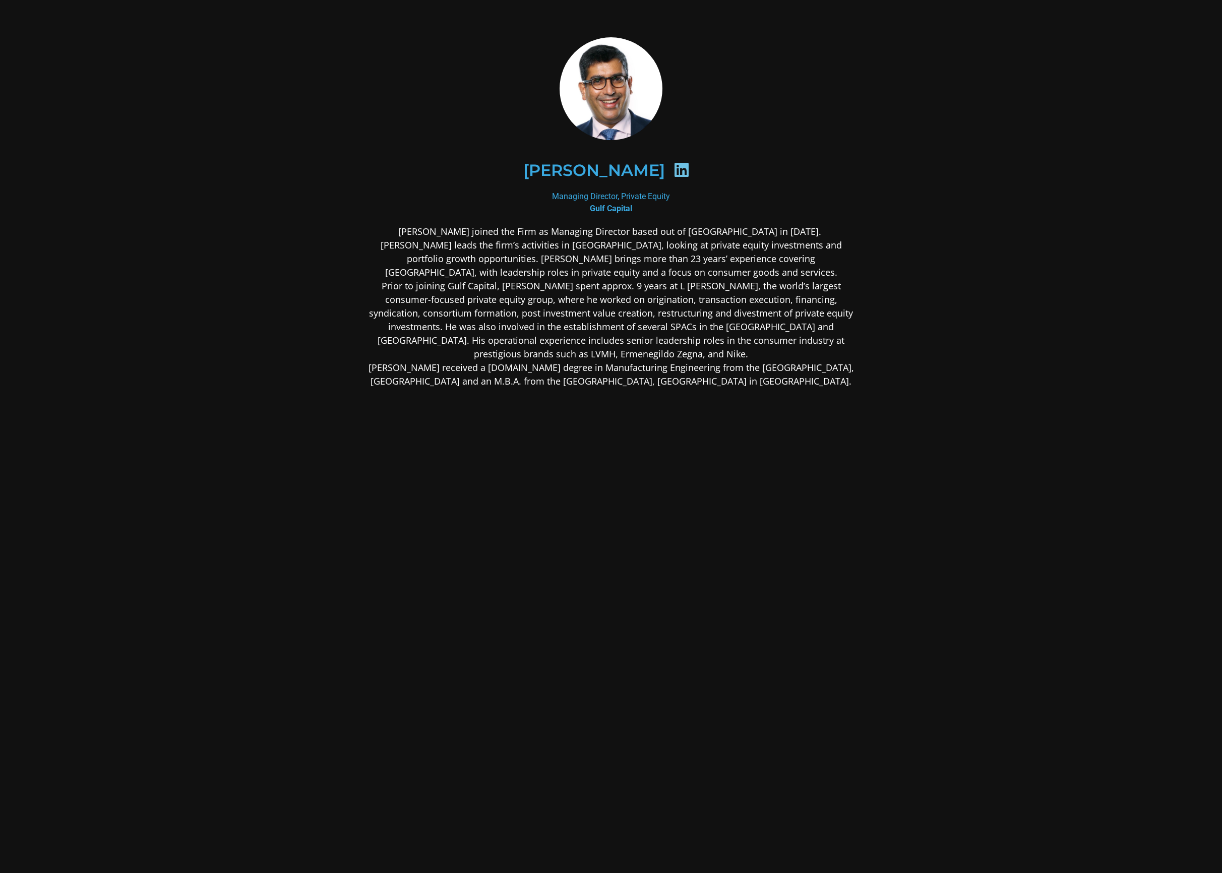
click at [680, 166] on icon at bounding box center [682, 170] width 16 height 16
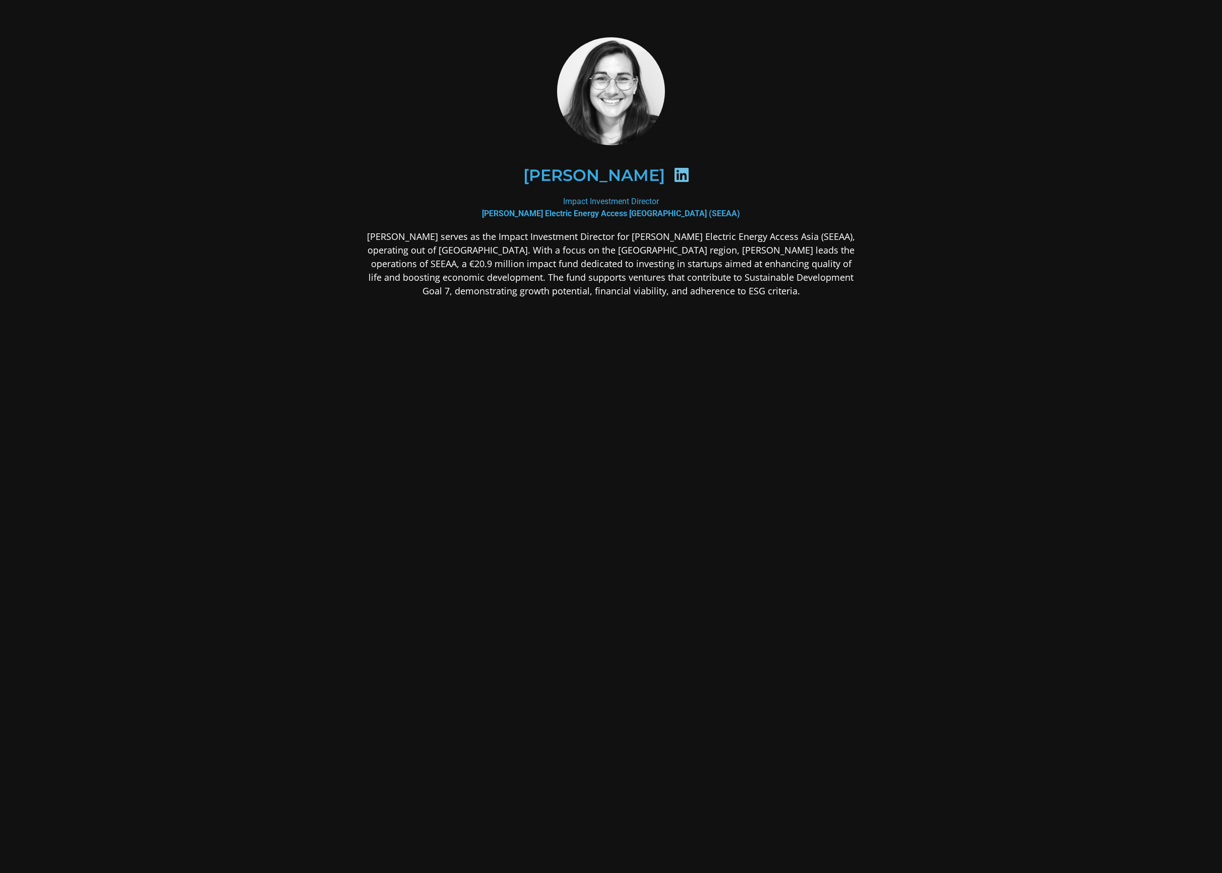
click at [675, 177] on icon at bounding box center [682, 175] width 16 height 16
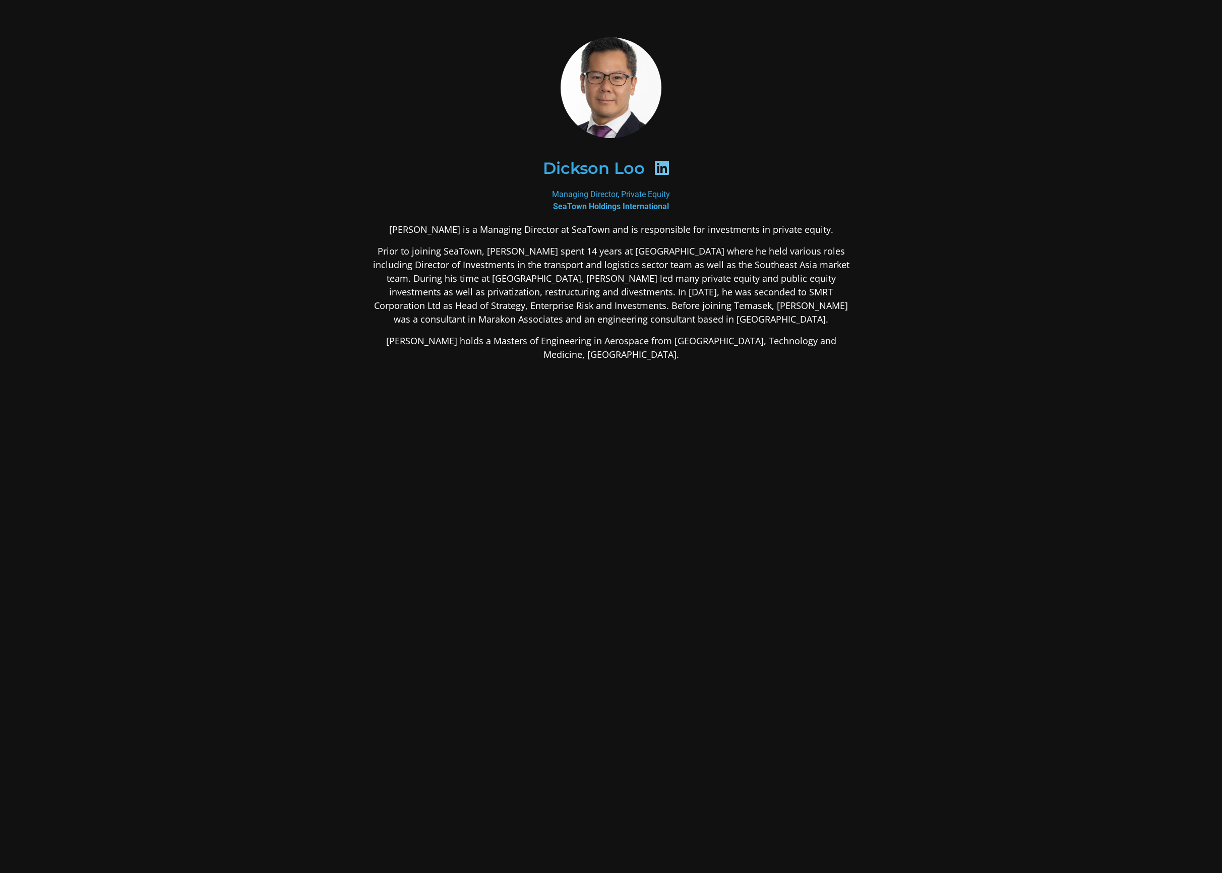
click at [662, 165] on icon at bounding box center [662, 168] width 16 height 16
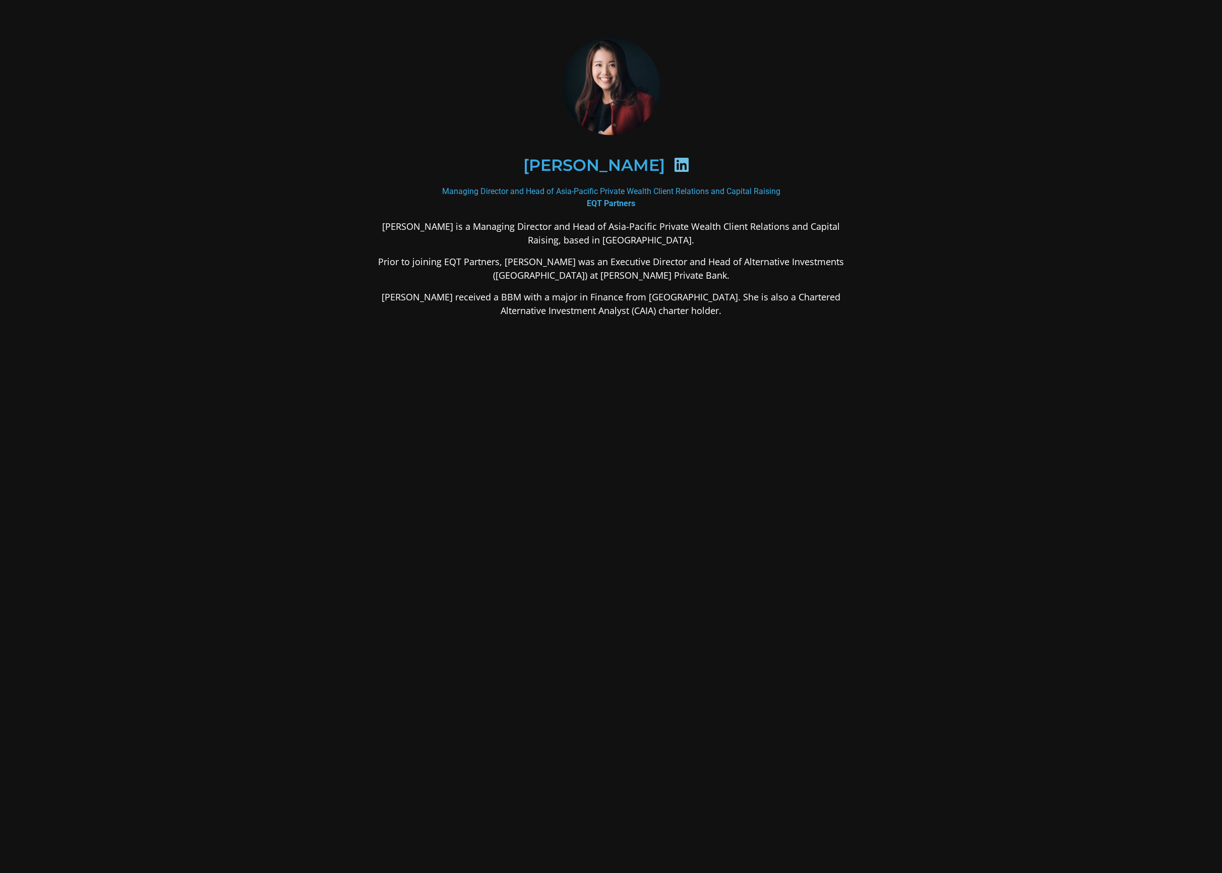
click at [674, 166] on icon at bounding box center [682, 165] width 16 height 16
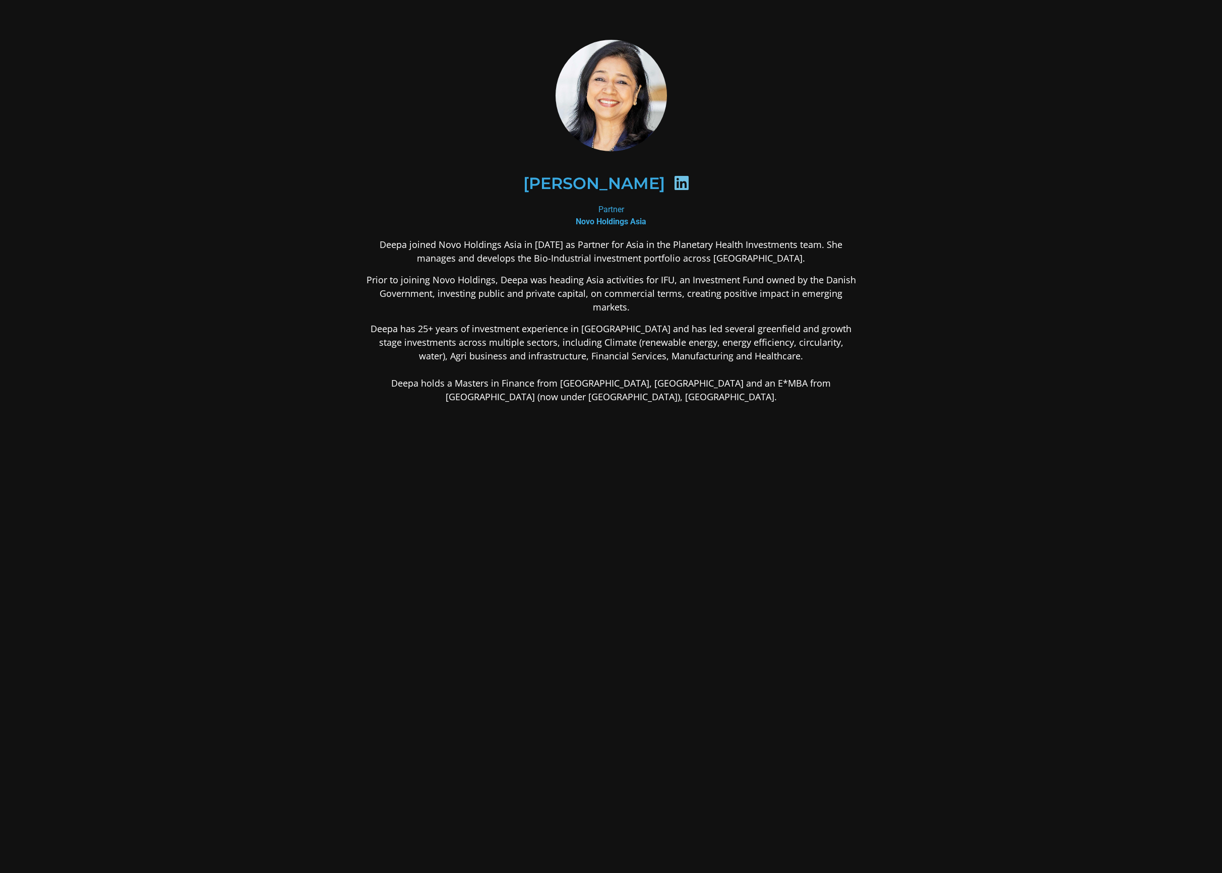
click at [678, 179] on icon at bounding box center [682, 183] width 16 height 16
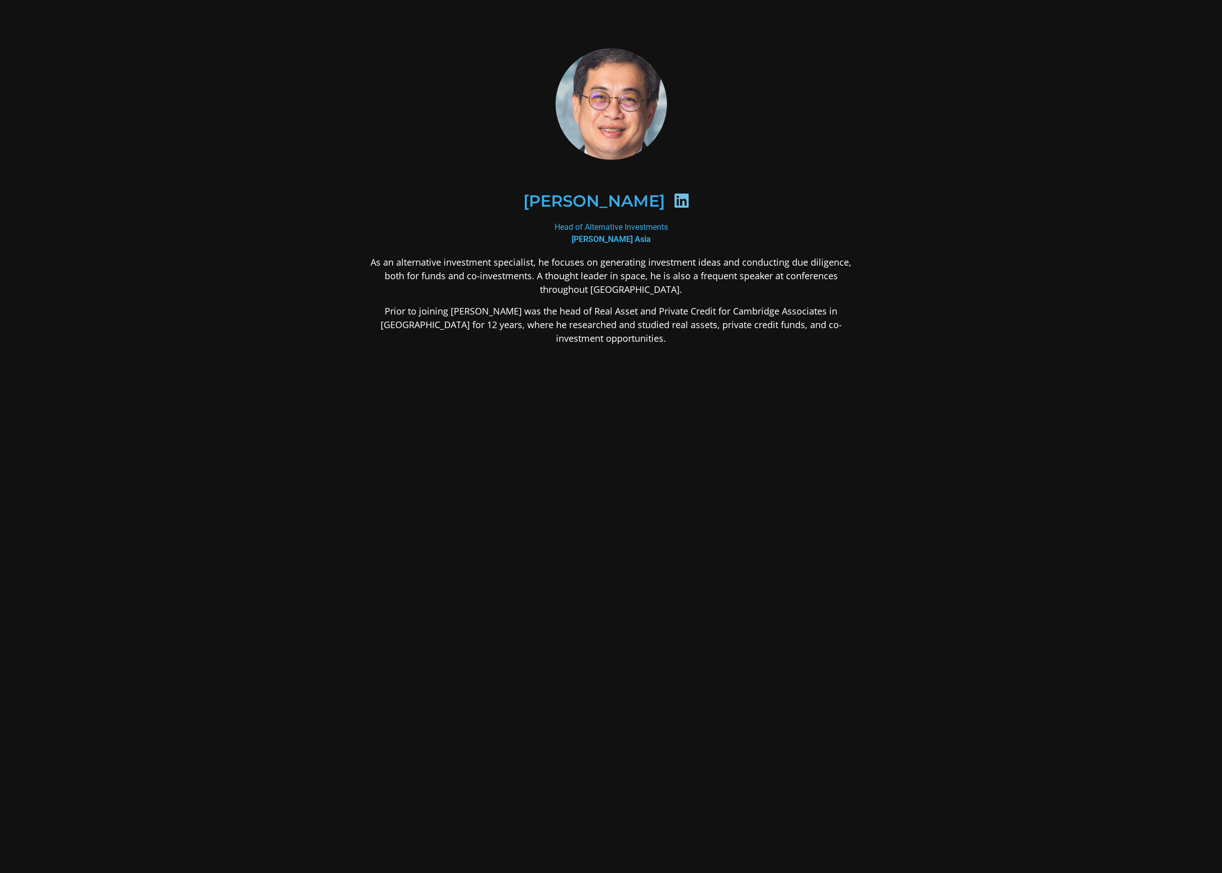
click at [674, 205] on icon at bounding box center [682, 201] width 16 height 16
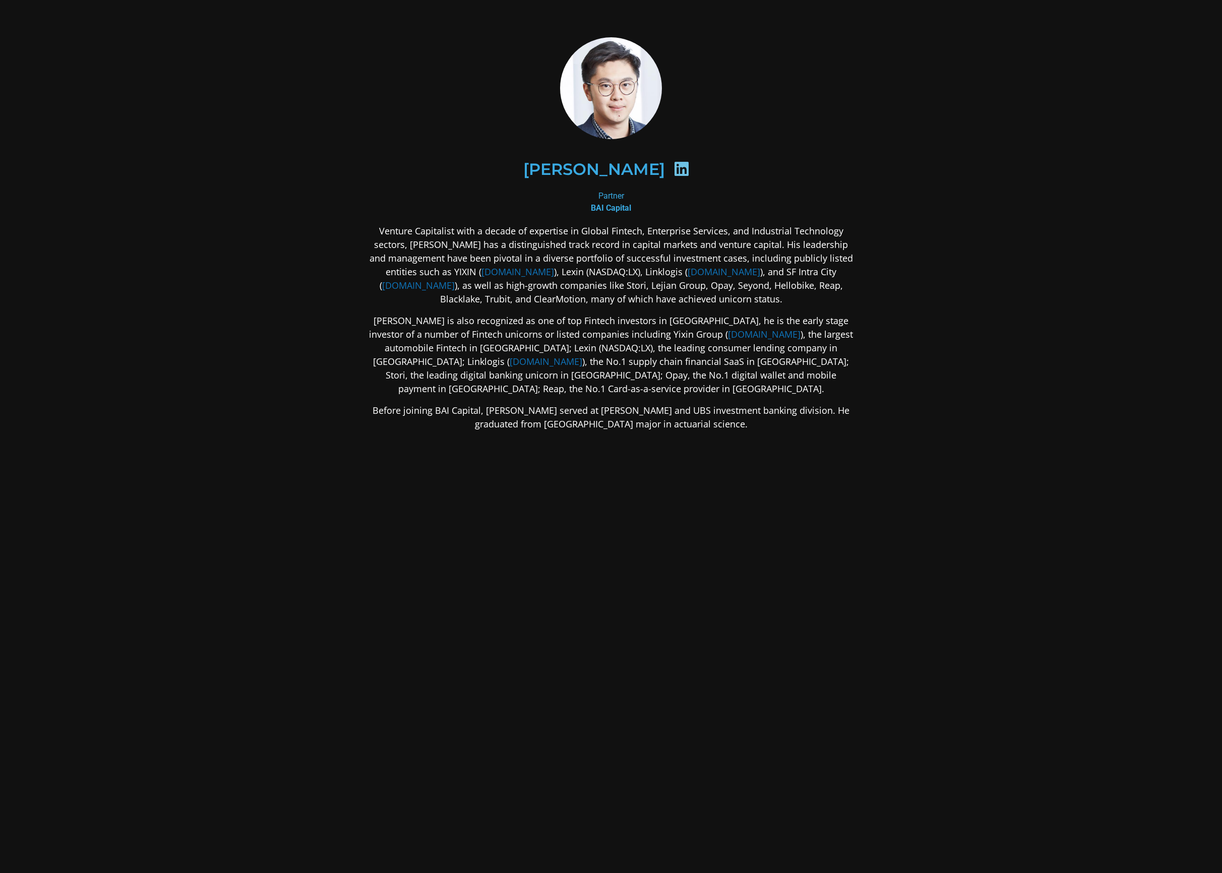
click at [674, 165] on icon at bounding box center [682, 169] width 16 height 16
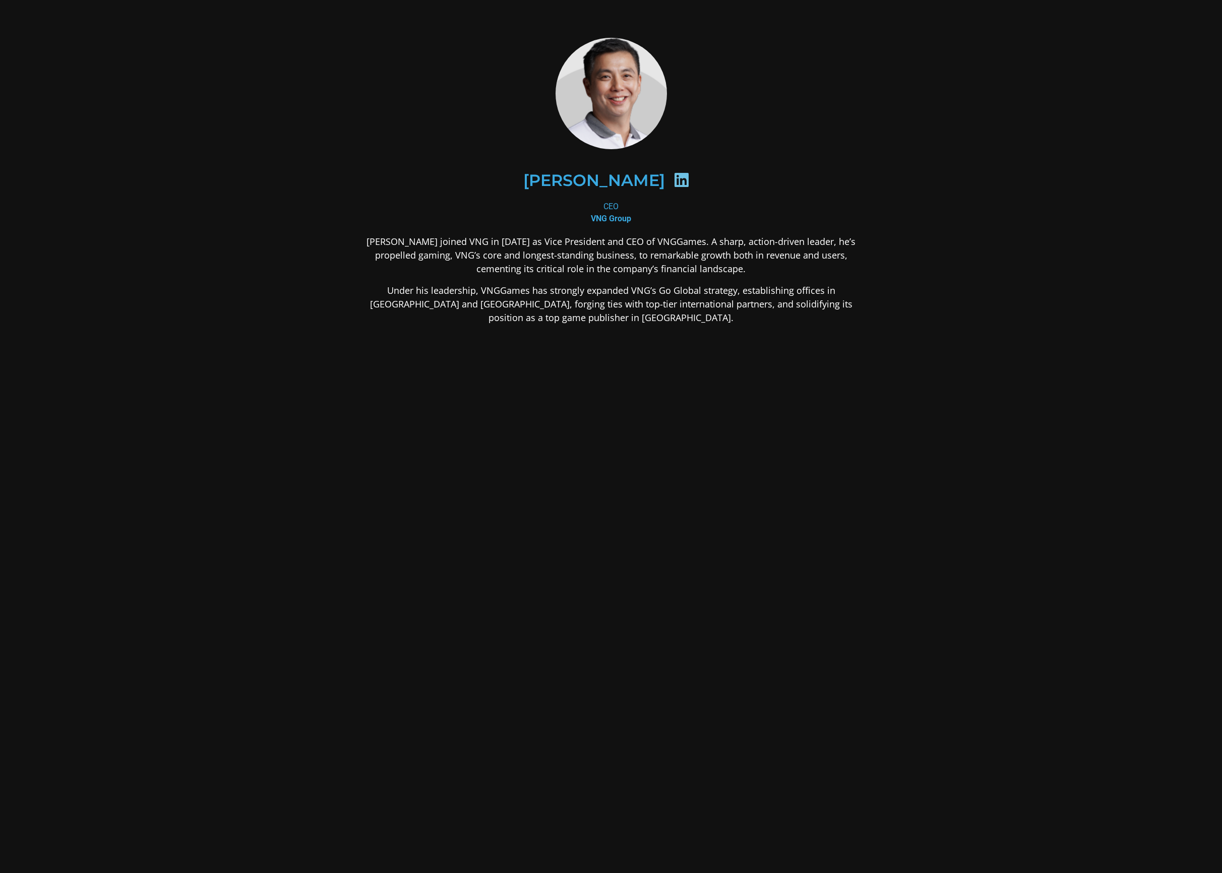
click at [674, 179] on icon at bounding box center [682, 180] width 16 height 16
click at [674, 183] on icon at bounding box center [682, 180] width 16 height 16
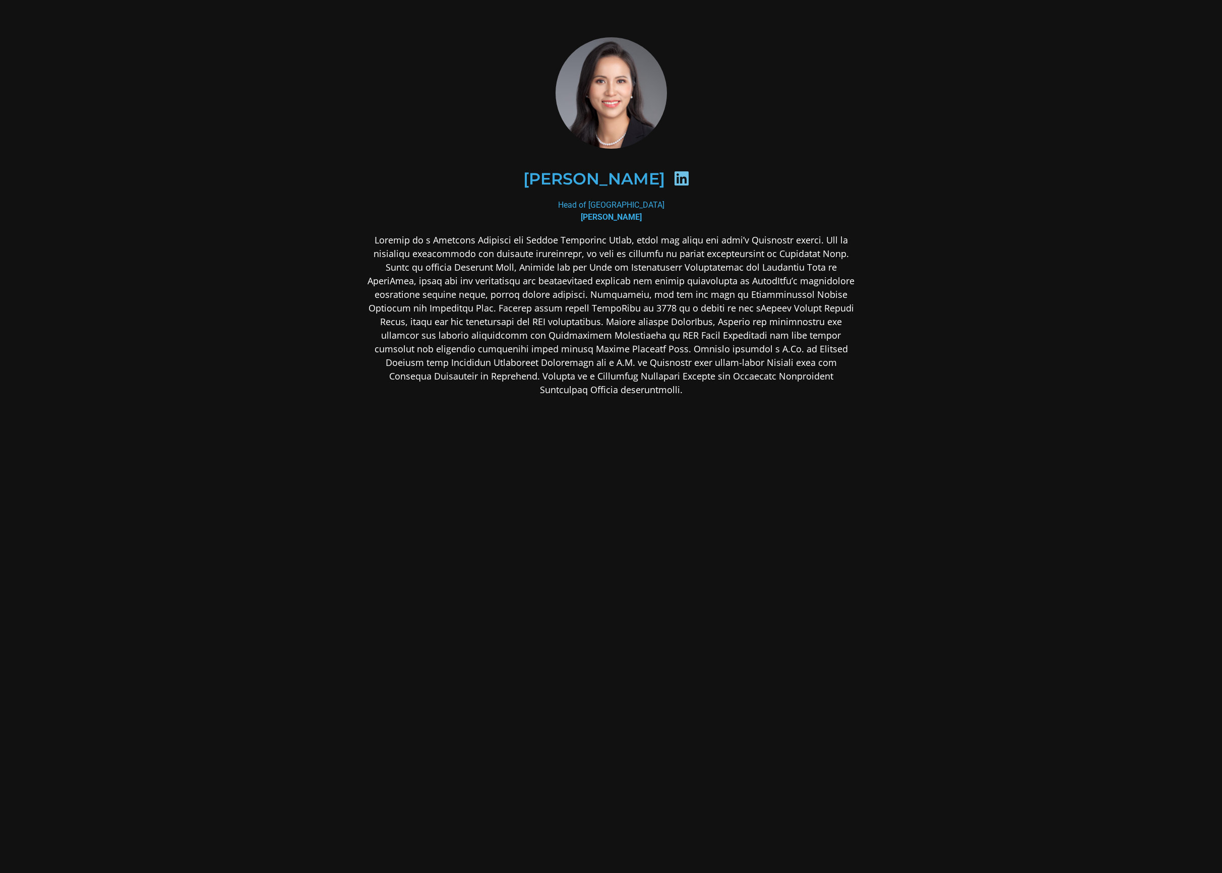
click at [674, 181] on icon at bounding box center [682, 178] width 16 height 16
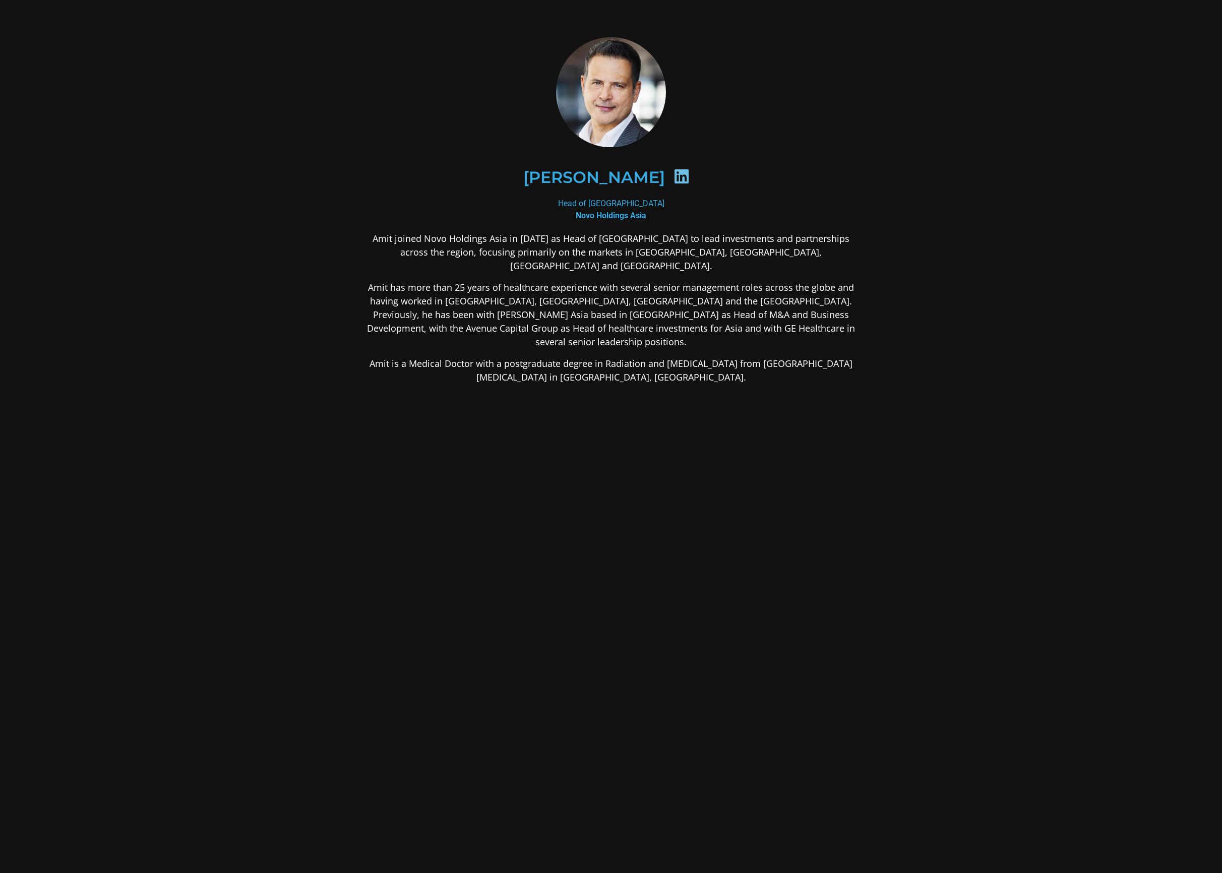
click at [674, 175] on icon at bounding box center [682, 176] width 16 height 16
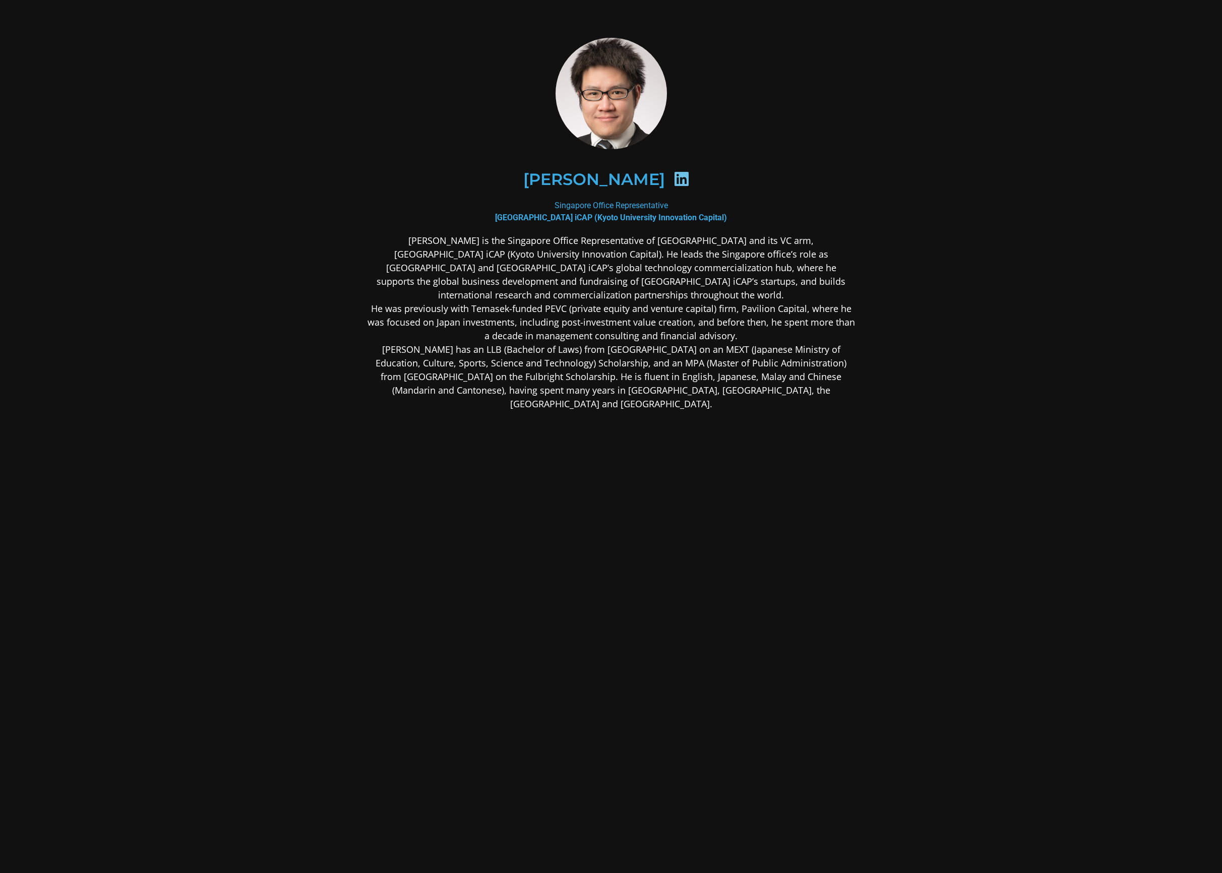
click at [675, 176] on icon at bounding box center [682, 179] width 16 height 16
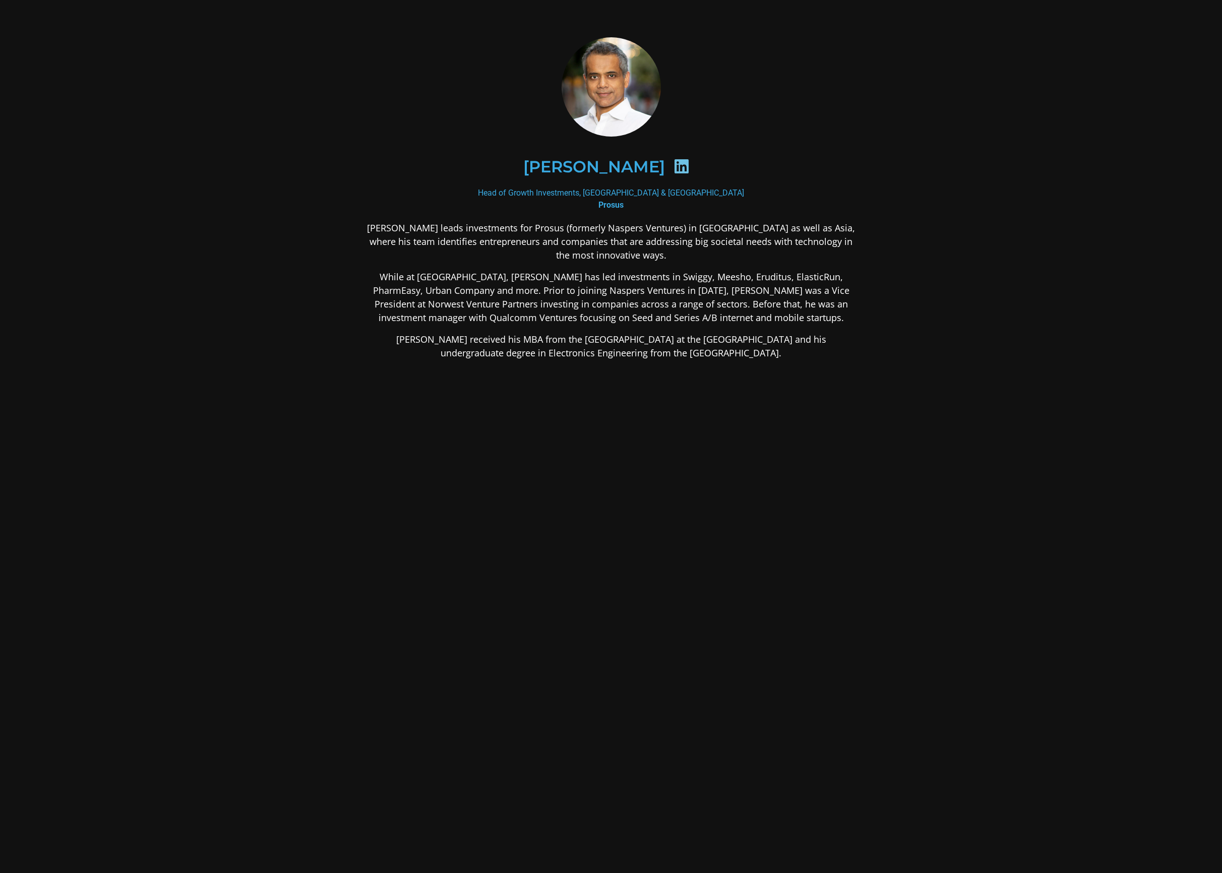
click at [683, 166] on icon at bounding box center [682, 166] width 16 height 16
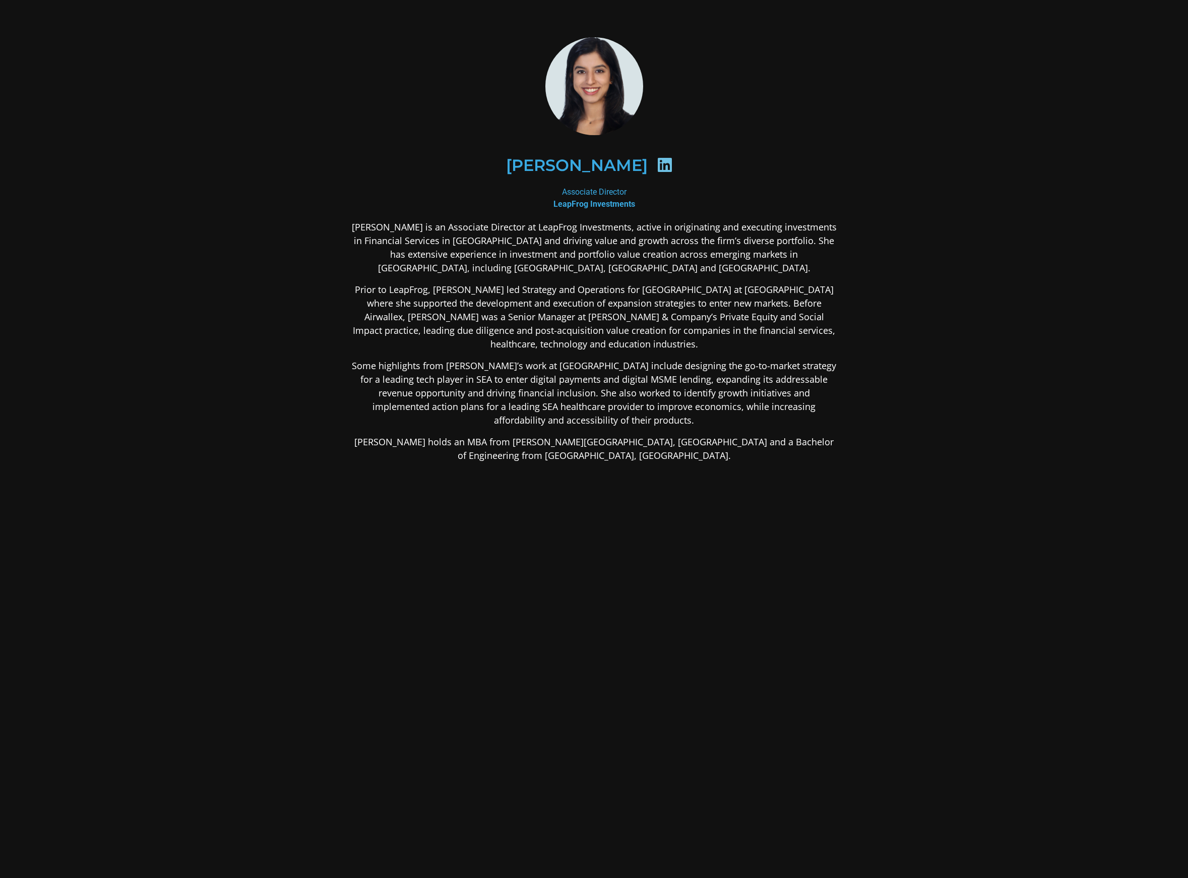
click at [657, 162] on icon at bounding box center [665, 165] width 16 height 16
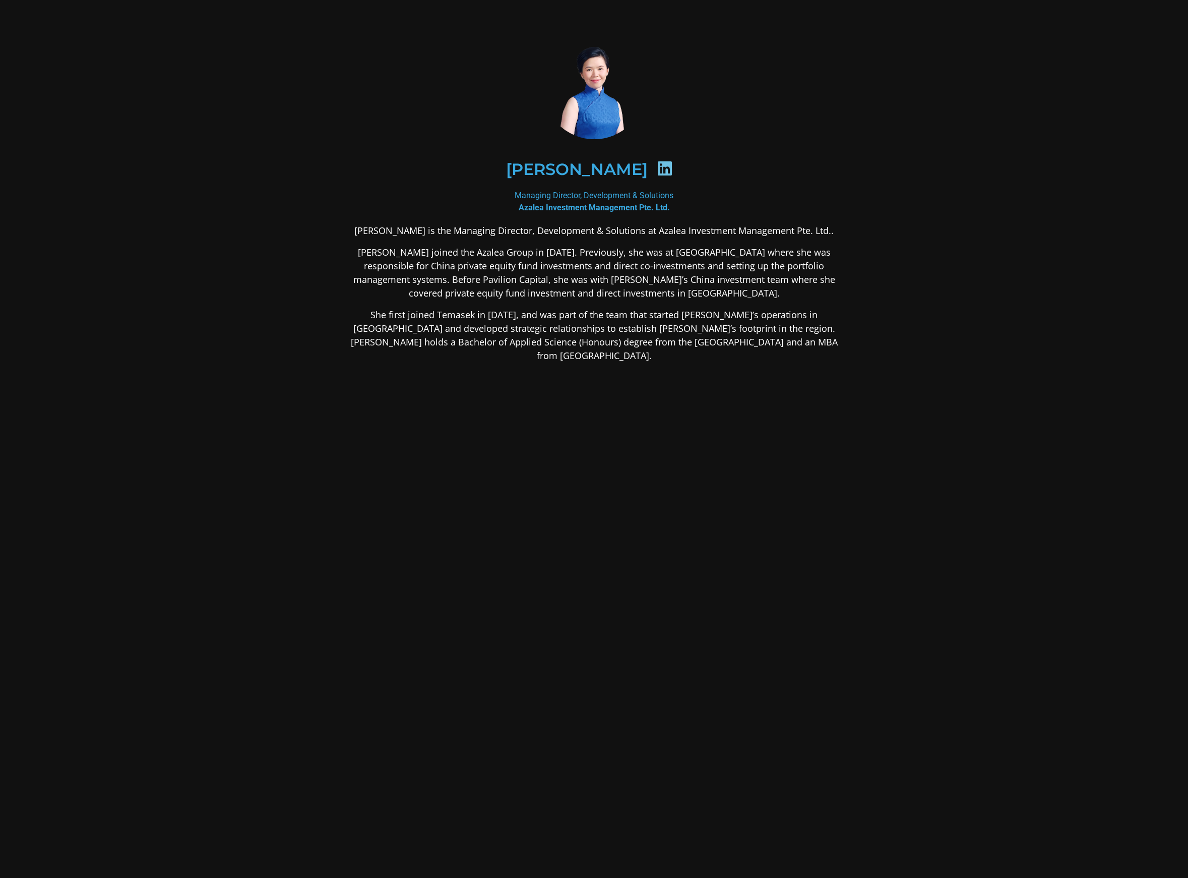
click at [657, 171] on icon at bounding box center [665, 168] width 16 height 16
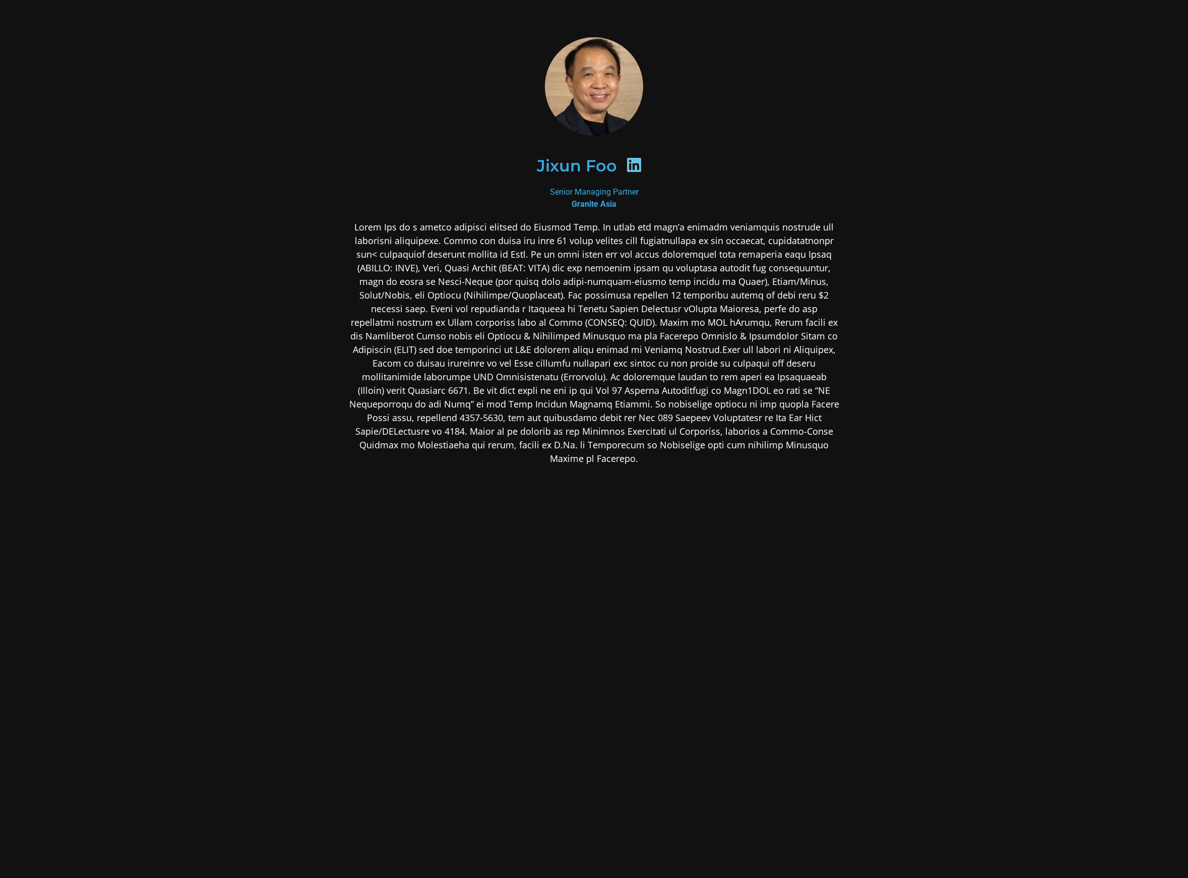
click at [635, 161] on icon at bounding box center [634, 165] width 16 height 16
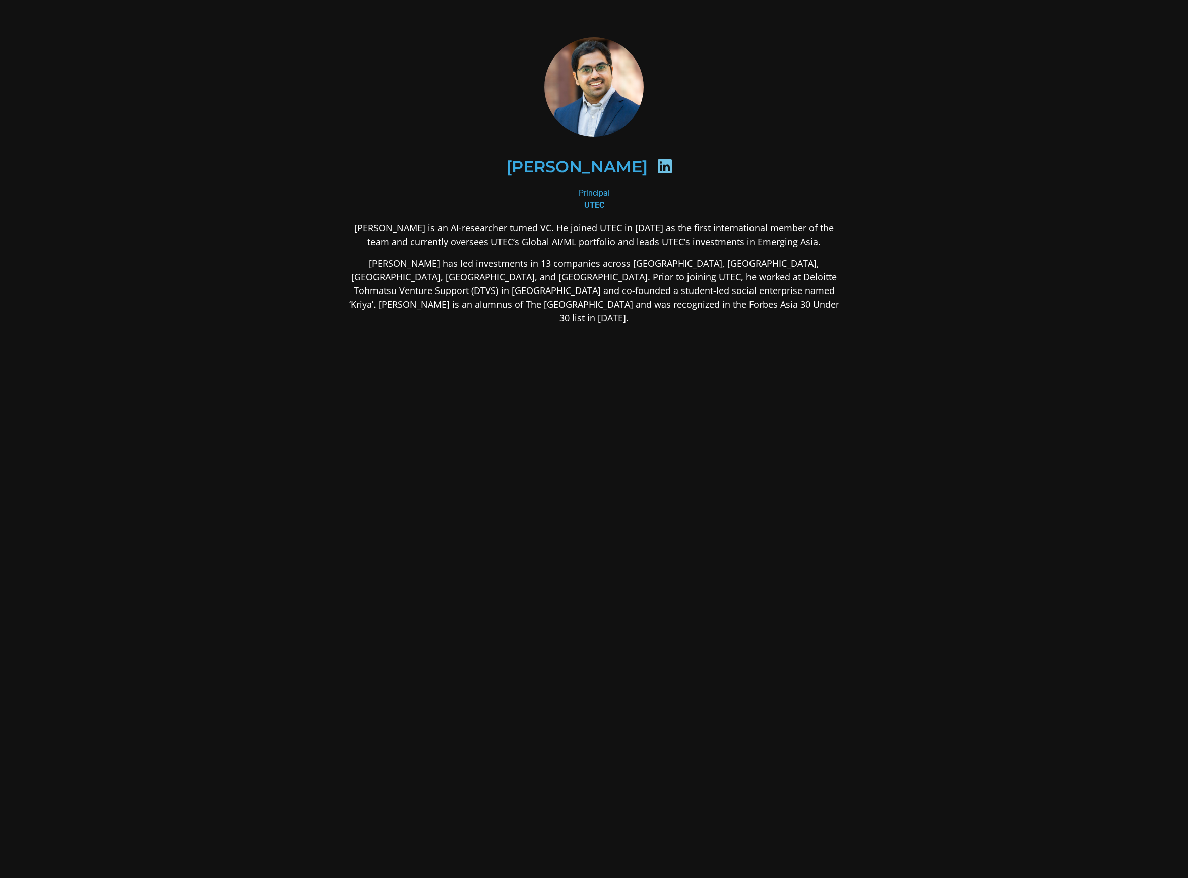
click at [657, 165] on icon at bounding box center [665, 166] width 16 height 16
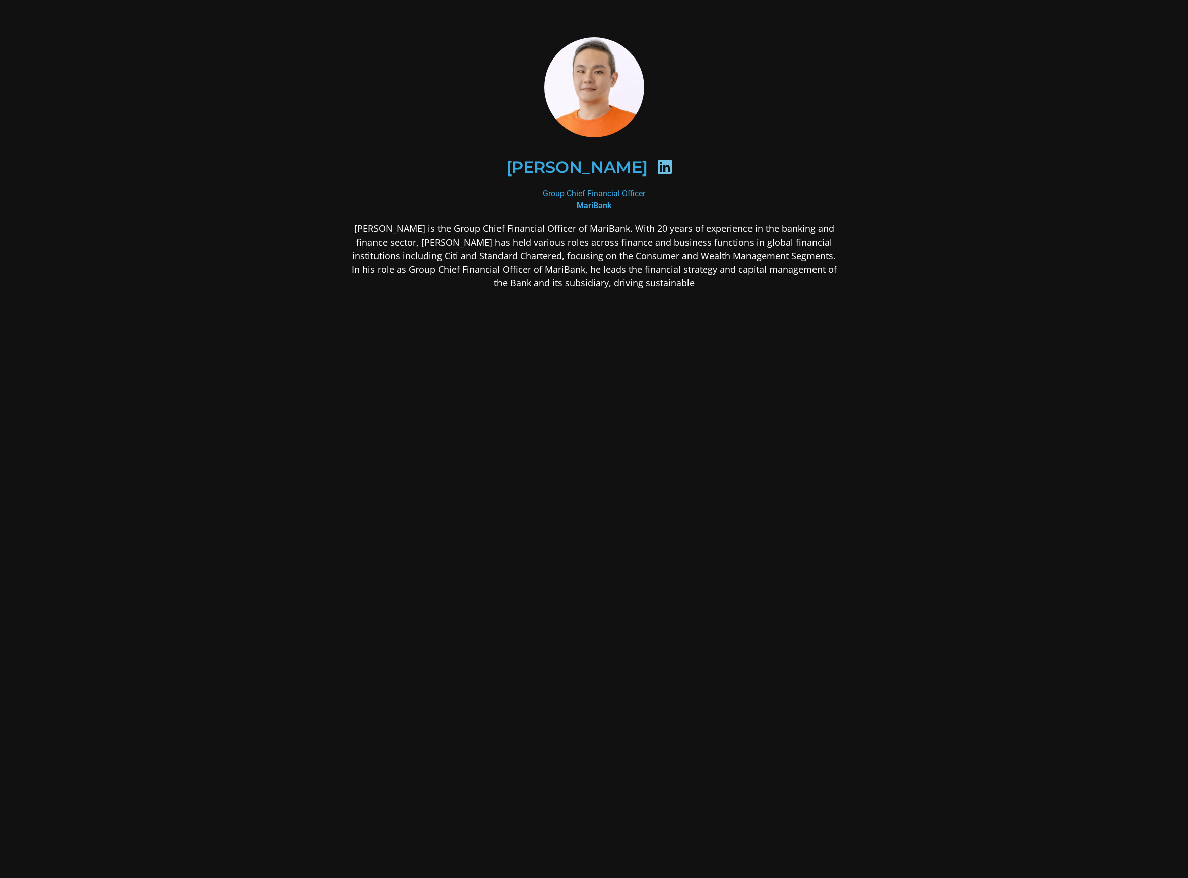
click at [657, 166] on icon at bounding box center [665, 167] width 16 height 16
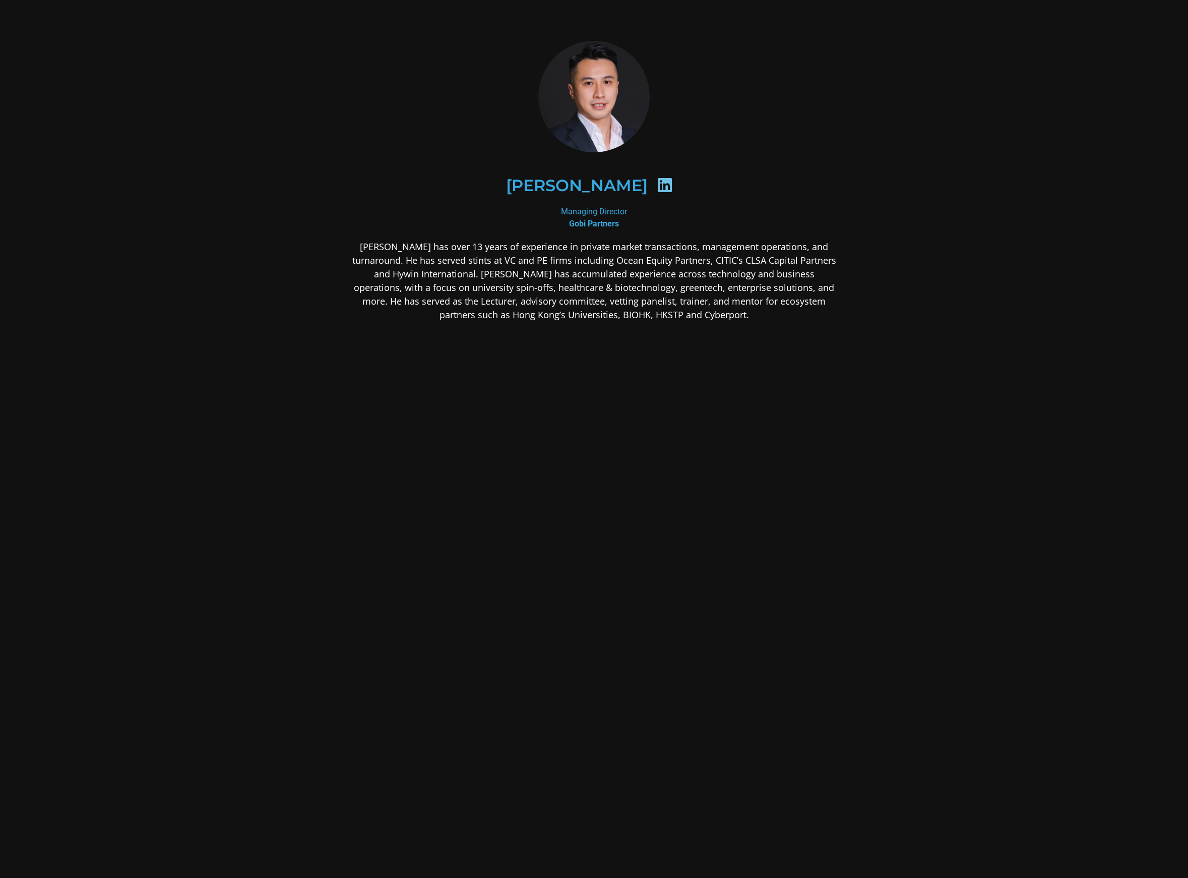
click at [657, 187] on icon at bounding box center [665, 185] width 16 height 16
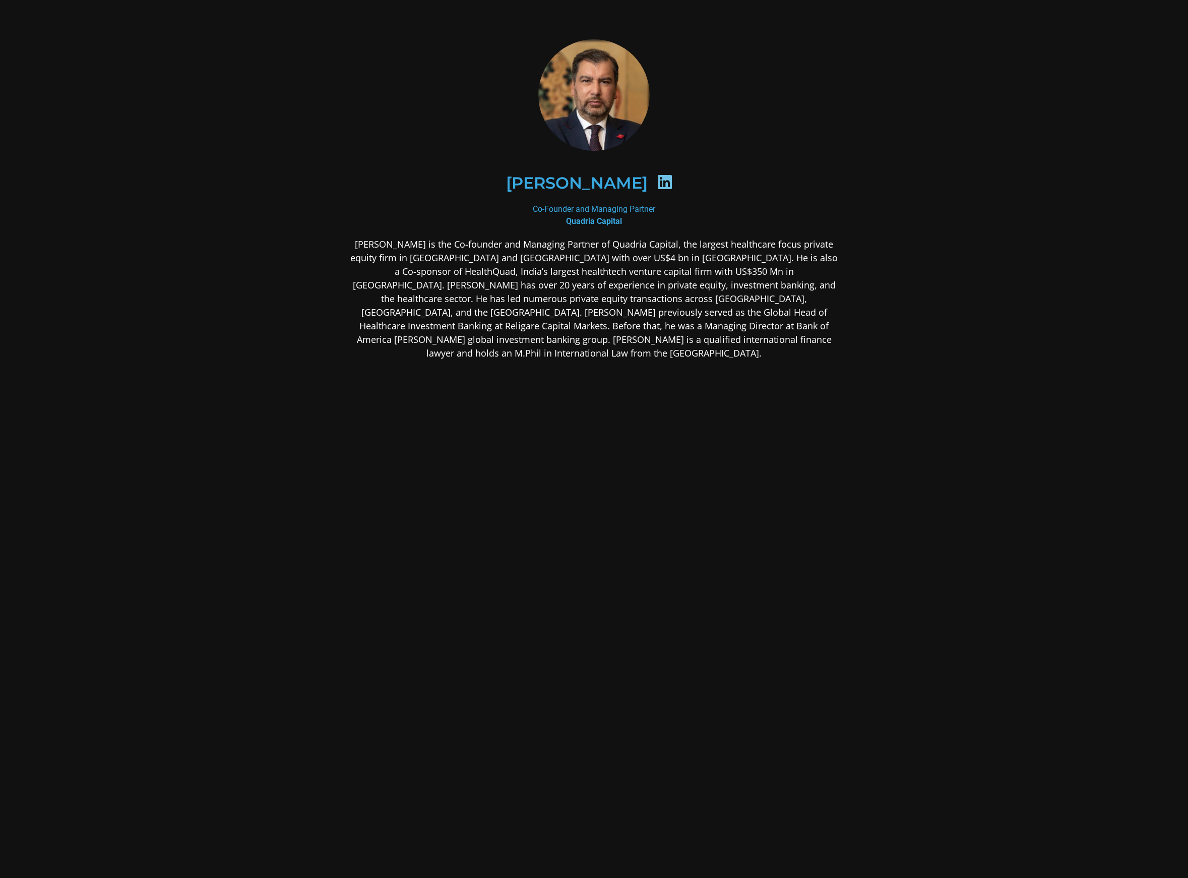
click at [657, 178] on icon at bounding box center [665, 182] width 16 height 16
click at [657, 184] on icon at bounding box center [665, 182] width 16 height 16
click at [657, 180] on icon at bounding box center [665, 182] width 16 height 16
drag, startPoint x: 516, startPoint y: 185, endPoint x: 612, endPoint y: 187, distance: 95.8
click at [612, 187] on div "Abrar Mir" at bounding box center [594, 183] width 441 height 52
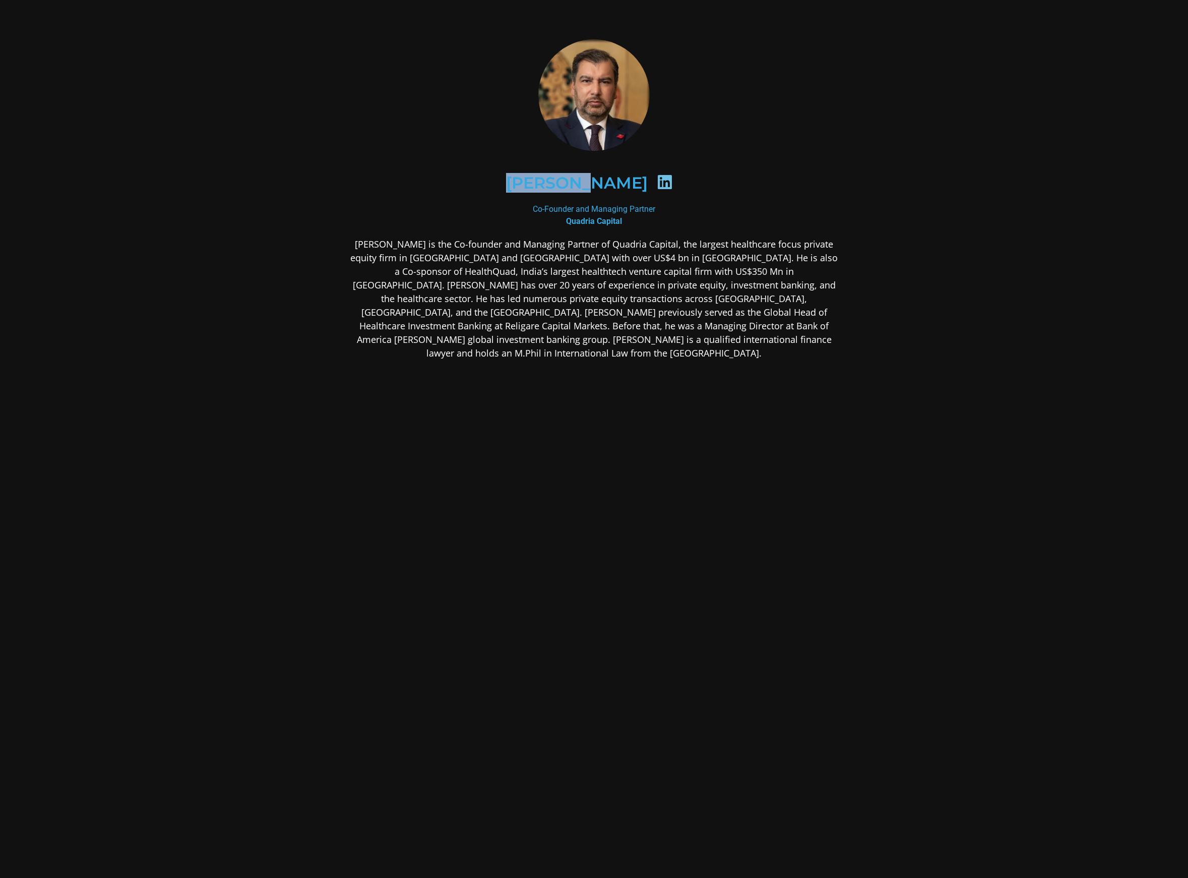
drag, startPoint x: 785, startPoint y: 173, endPoint x: 777, endPoint y: 173, distance: 8.1
click at [785, 173] on div "Abrar Mir" at bounding box center [594, 183] width 441 height 52
drag, startPoint x: 541, startPoint y: 184, endPoint x: 614, endPoint y: 182, distance: 72.6
click at [614, 182] on div "Abrar Mir" at bounding box center [594, 183] width 441 height 52
copy h2 "Abrar Mir"
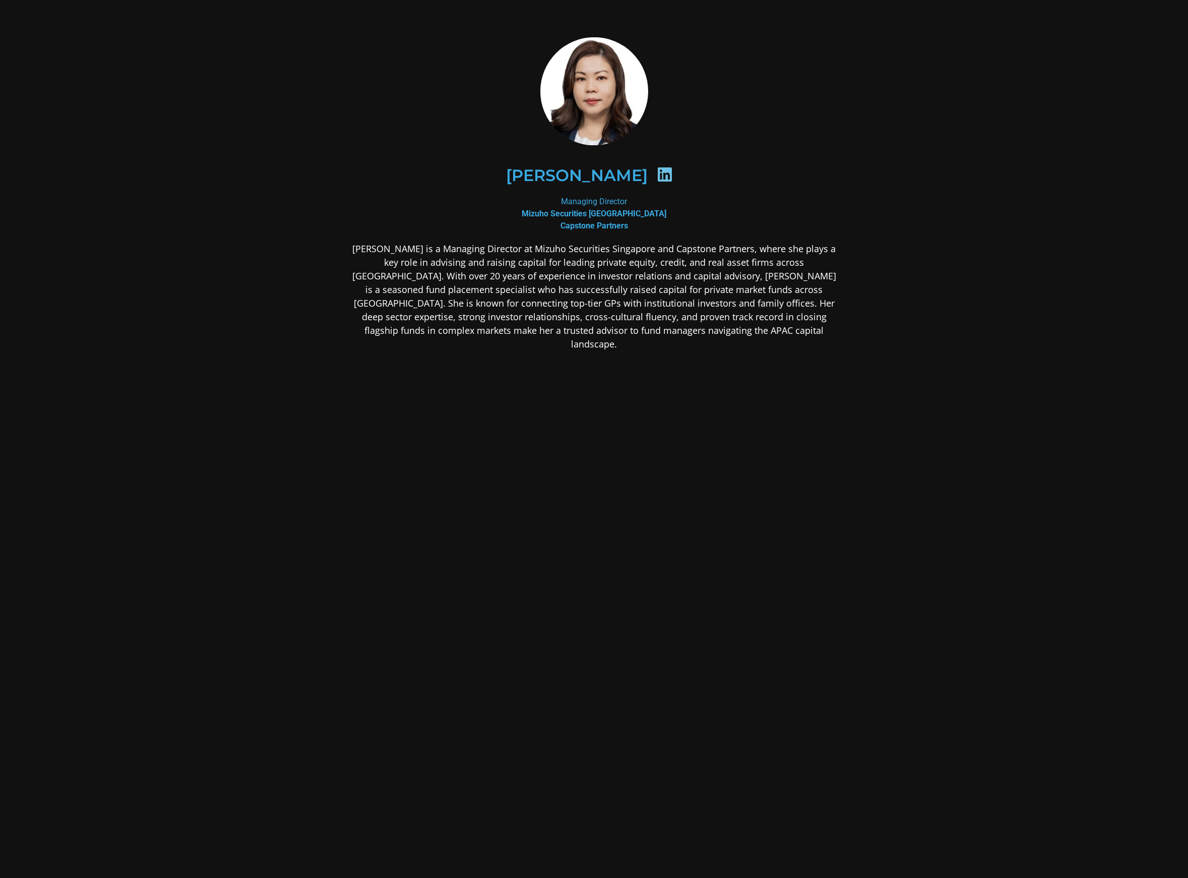
click at [657, 178] on icon at bounding box center [665, 174] width 16 height 16
click at [657, 177] on icon at bounding box center [665, 174] width 16 height 16
click at [657, 180] on icon at bounding box center [665, 174] width 16 height 16
drag, startPoint x: 514, startPoint y: 176, endPoint x: 630, endPoint y: 177, distance: 116.5
click at [630, 177] on div "[PERSON_NAME]" at bounding box center [594, 175] width 441 height 52
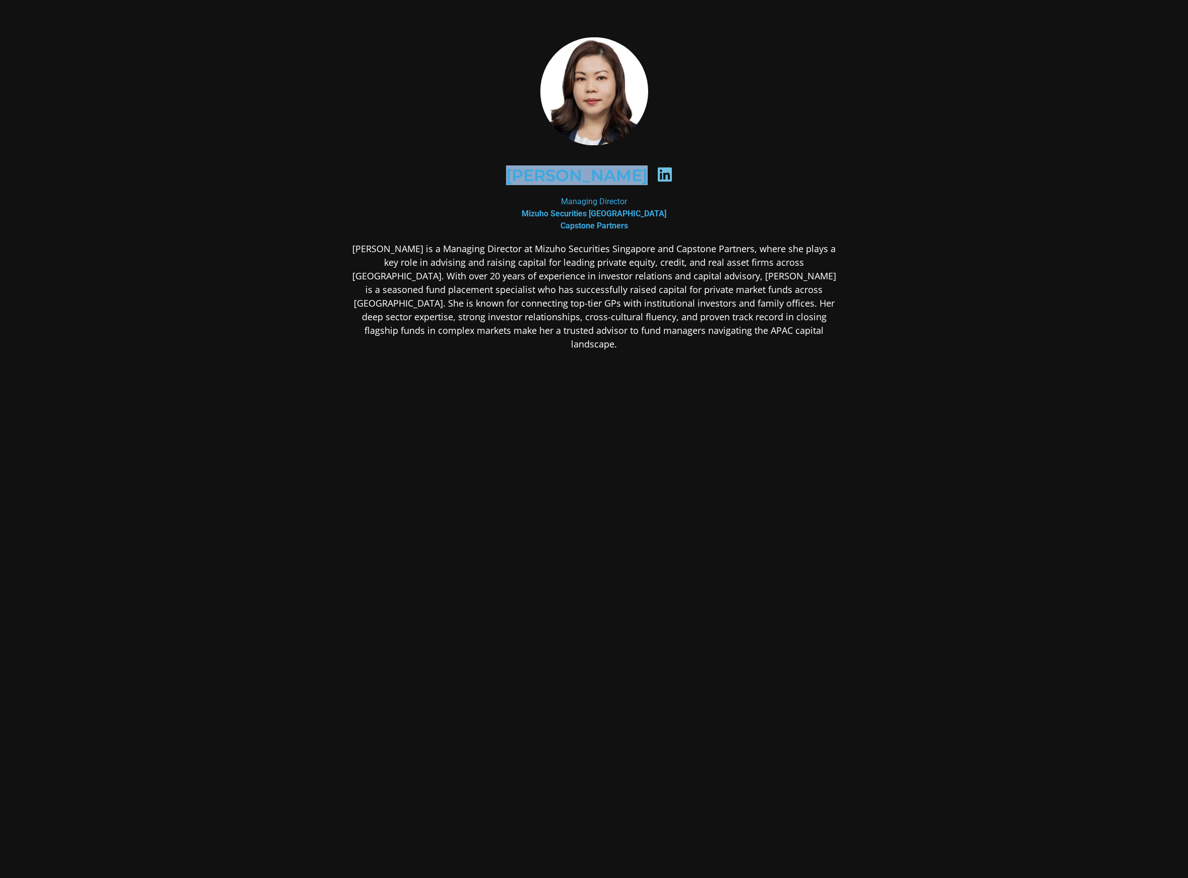
copy div "[PERSON_NAME]"
